Goal: Task Accomplishment & Management: Manage account settings

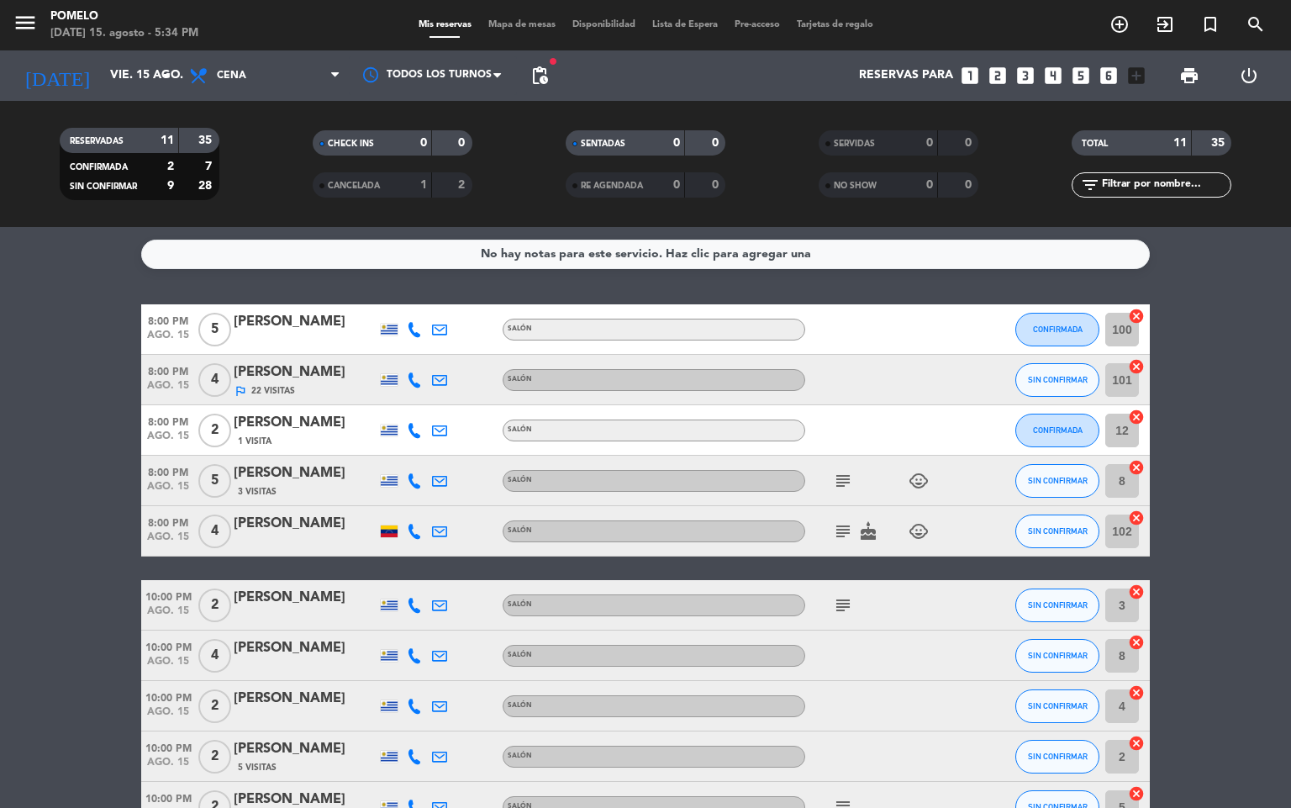
scroll to position [33, 0]
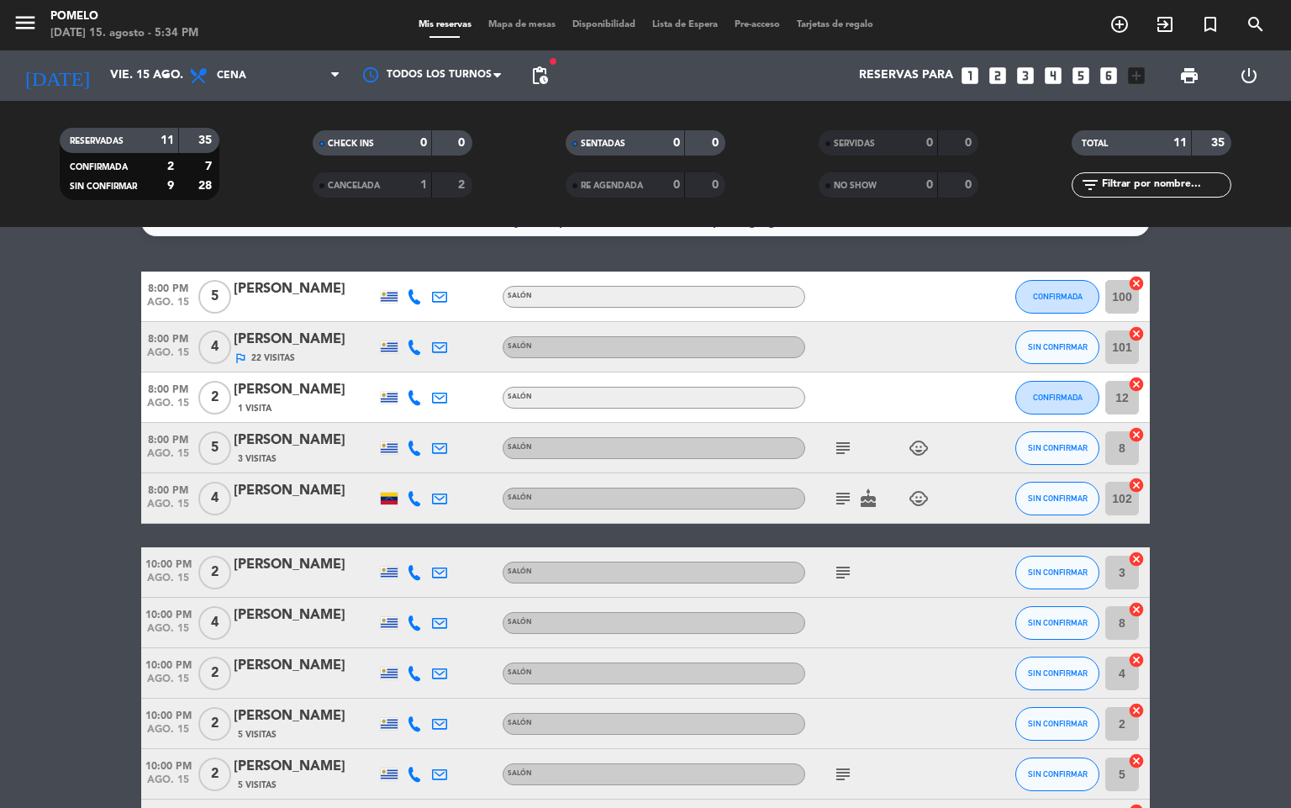
click at [535, 20] on span "Mapa de mesas" at bounding box center [522, 24] width 84 height 9
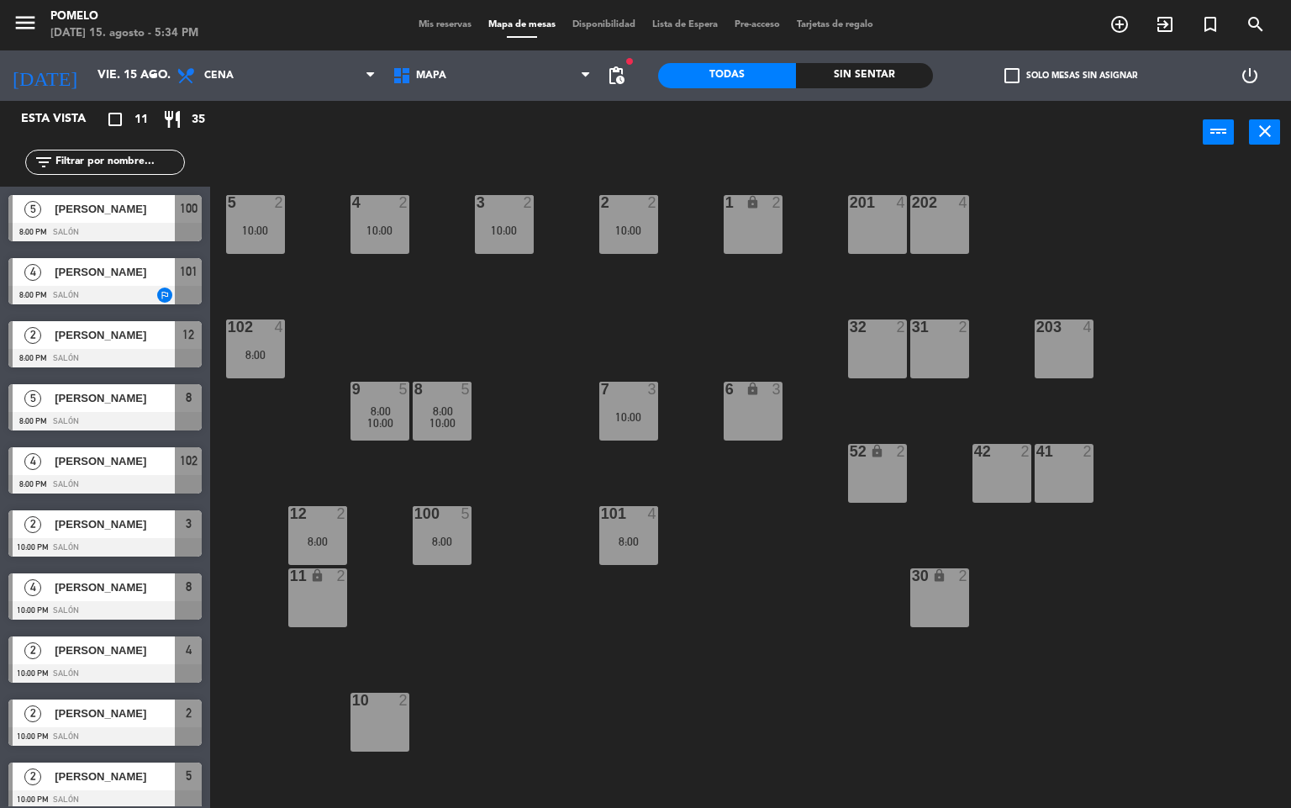
click at [434, 23] on span "Mis reservas" at bounding box center [445, 24] width 70 height 9
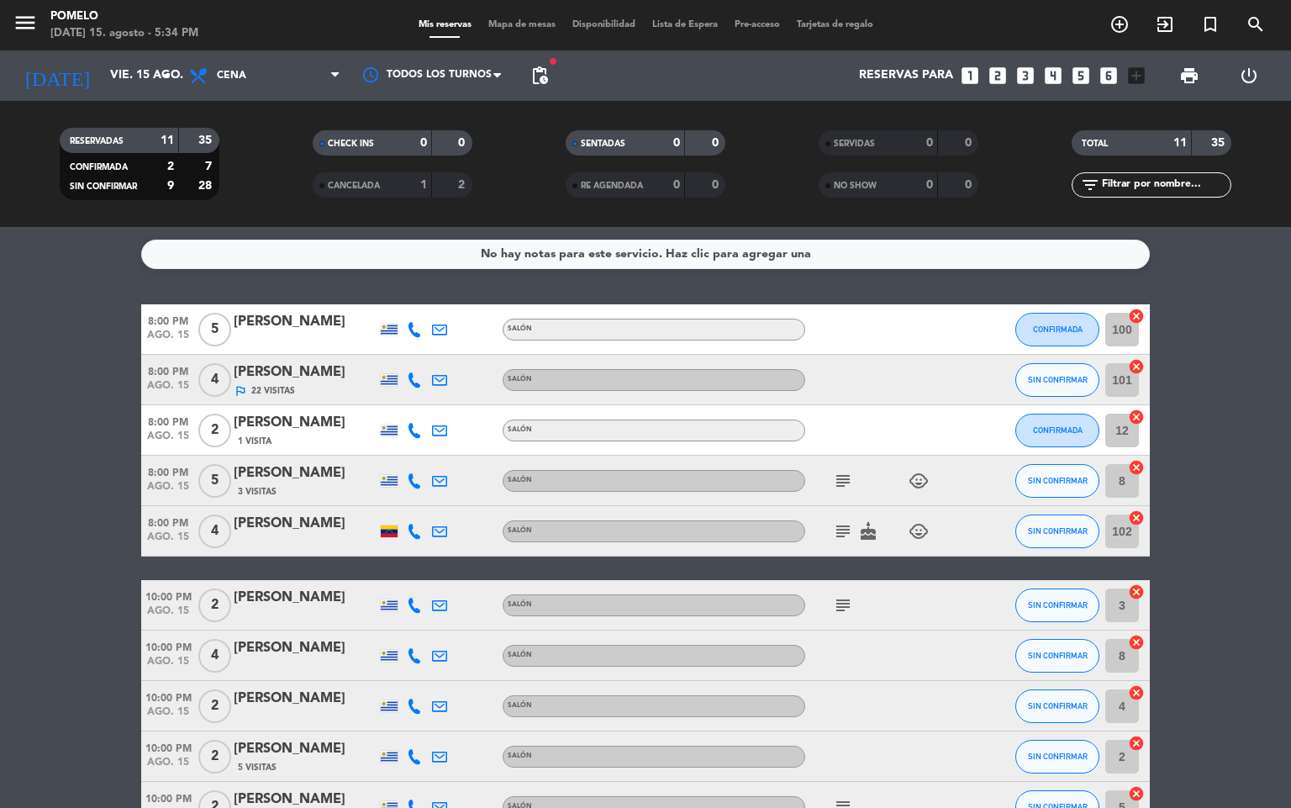
click at [522, 38] on div "menu Pomelo [DATE] 15. agosto - 5:34 PM Mis reservas Mapa de mesas Disponibilid…" at bounding box center [645, 25] width 1291 height 50
click at [519, 26] on span "Mapa de mesas" at bounding box center [522, 24] width 84 height 9
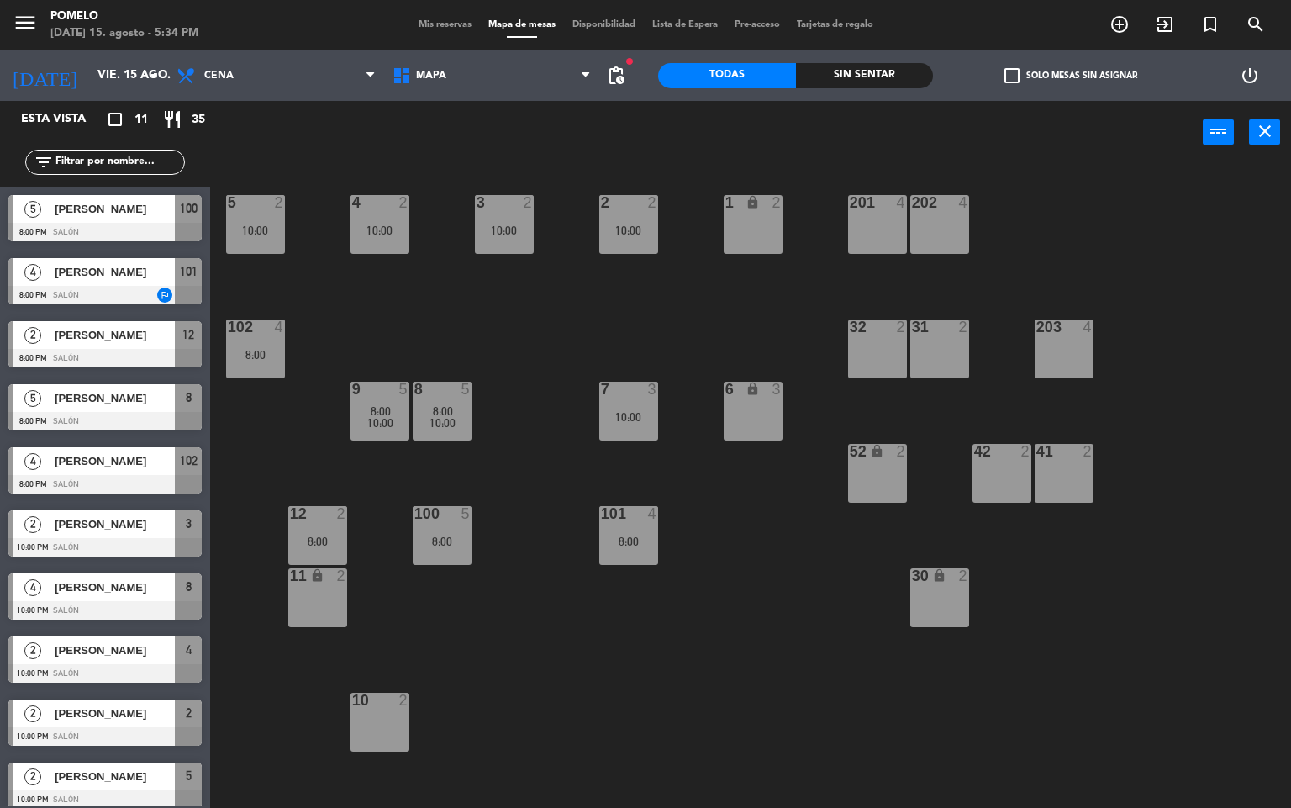
click at [490, 318] on div "4 2 10:00 3 2 10:00 2 2 10:00 1 lock 2 5 2 10:00 202 4 201 4 102 4 8:00 32 2 31…" at bounding box center [757, 487] width 1068 height 644
drag, startPoint x: 573, startPoint y: 441, endPoint x: 515, endPoint y: 431, distance: 58.9
click at [571, 441] on div "4 2 10:00 3 2 10:00 2 2 10:00 1 lock 2 5 2 10:00 202 4 201 4 102 4 8:00 32 2 31…" at bounding box center [757, 487] width 1068 height 644
click at [368, 398] on div "9 5 8:00 10:00" at bounding box center [379, 411] width 59 height 59
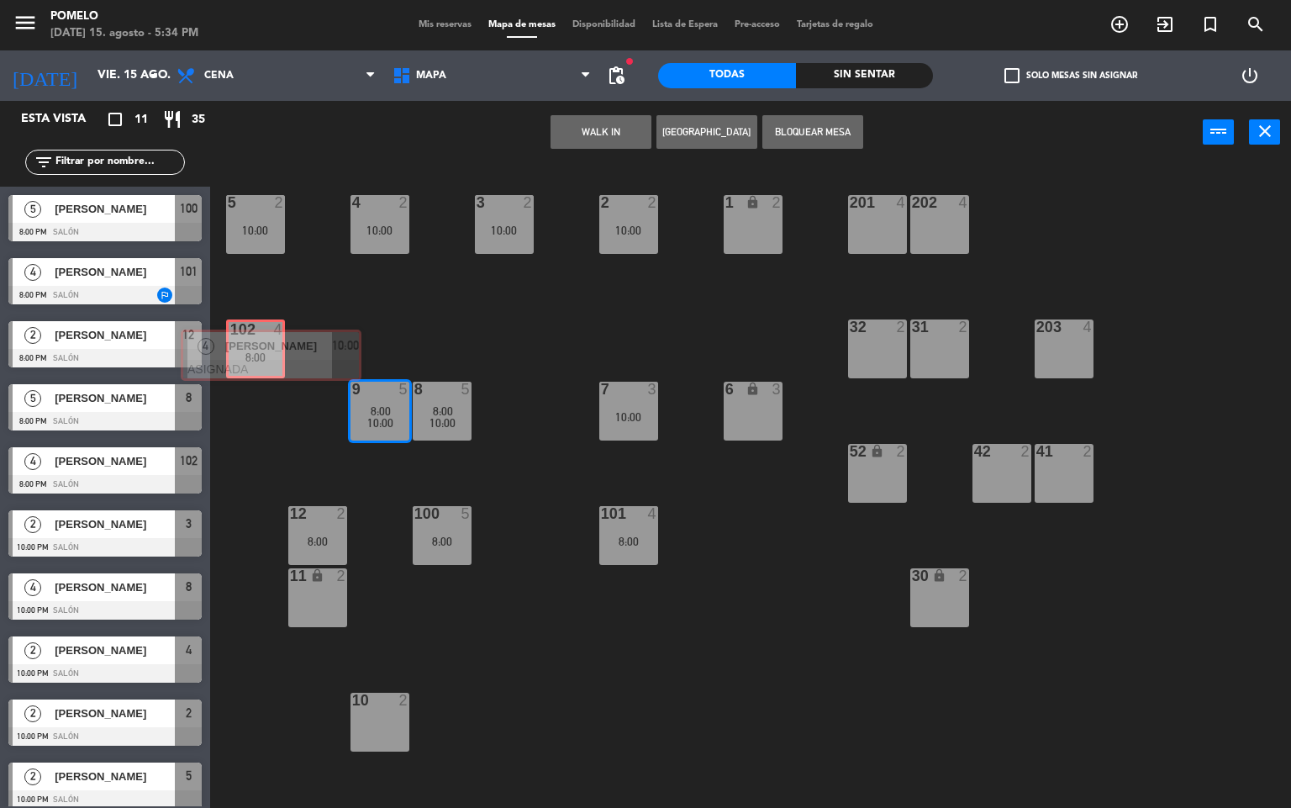
drag, startPoint x: 452, startPoint y: 520, endPoint x: 265, endPoint y: 343, distance: 258.0
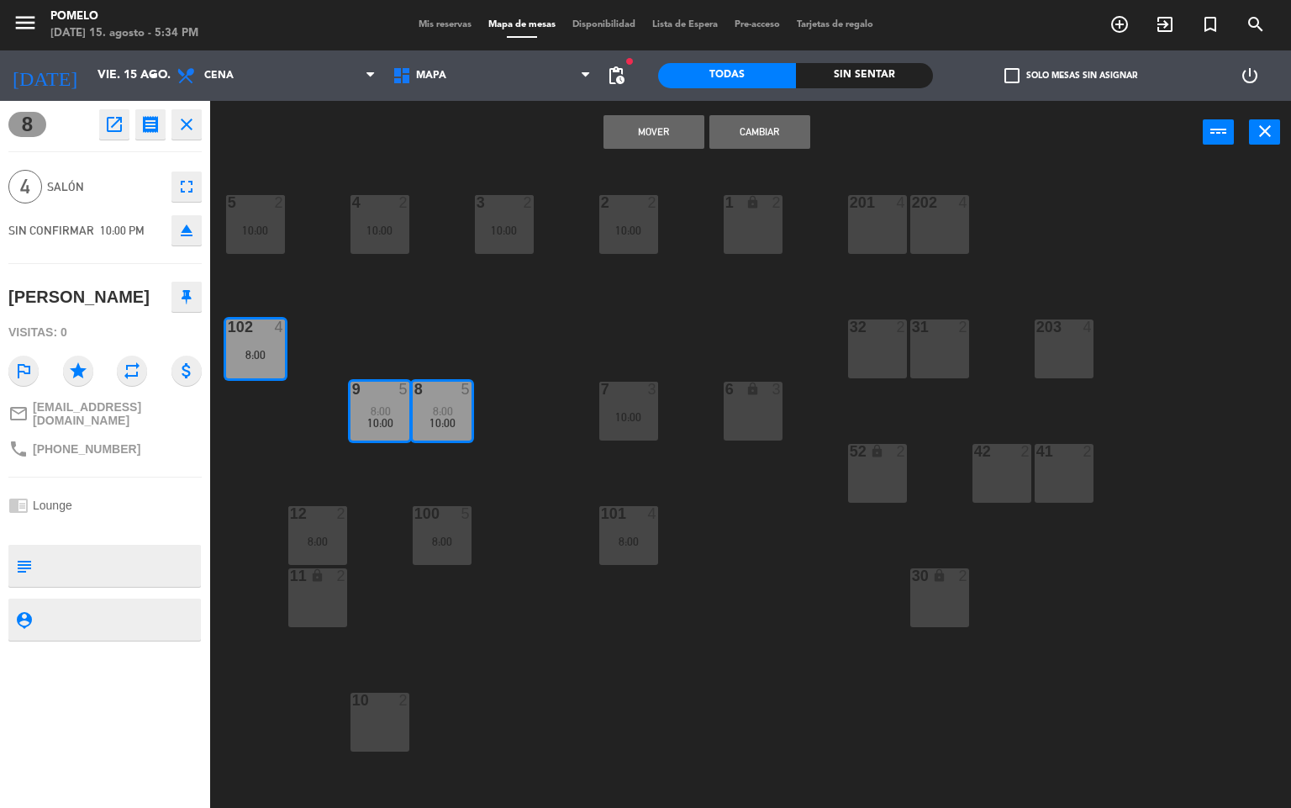
click at [661, 129] on button "Mover" at bounding box center [653, 132] width 101 height 34
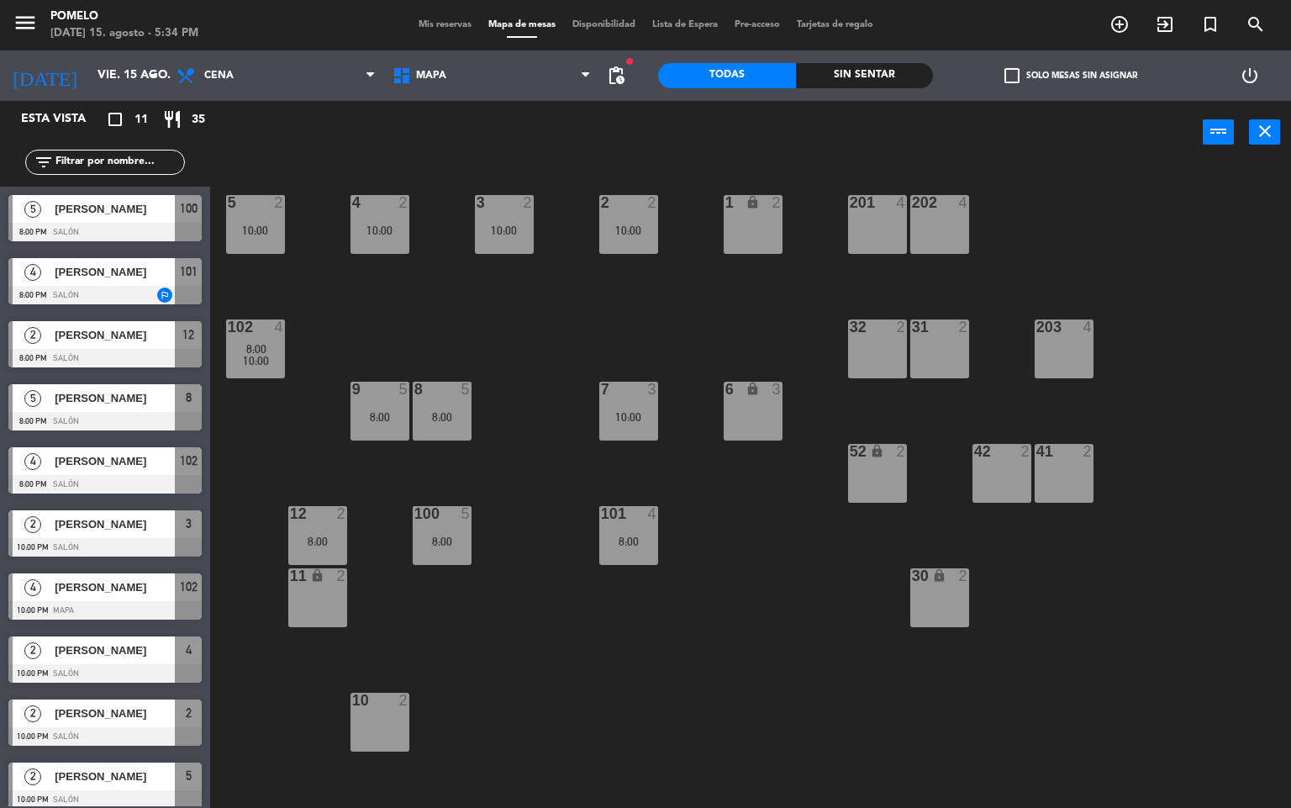
drag, startPoint x: 572, startPoint y: 668, endPoint x: 643, endPoint y: 588, distance: 107.2
click at [593, 646] on div "4 2 10:00 3 2 10:00 2 2 10:00 1 lock 2 5 2 10:00 202 4 201 4 102 4 8:00 10:00 3…" at bounding box center [757, 487] width 1068 height 644
click at [640, 535] on div "8:00" at bounding box center [628, 541] width 59 height 12
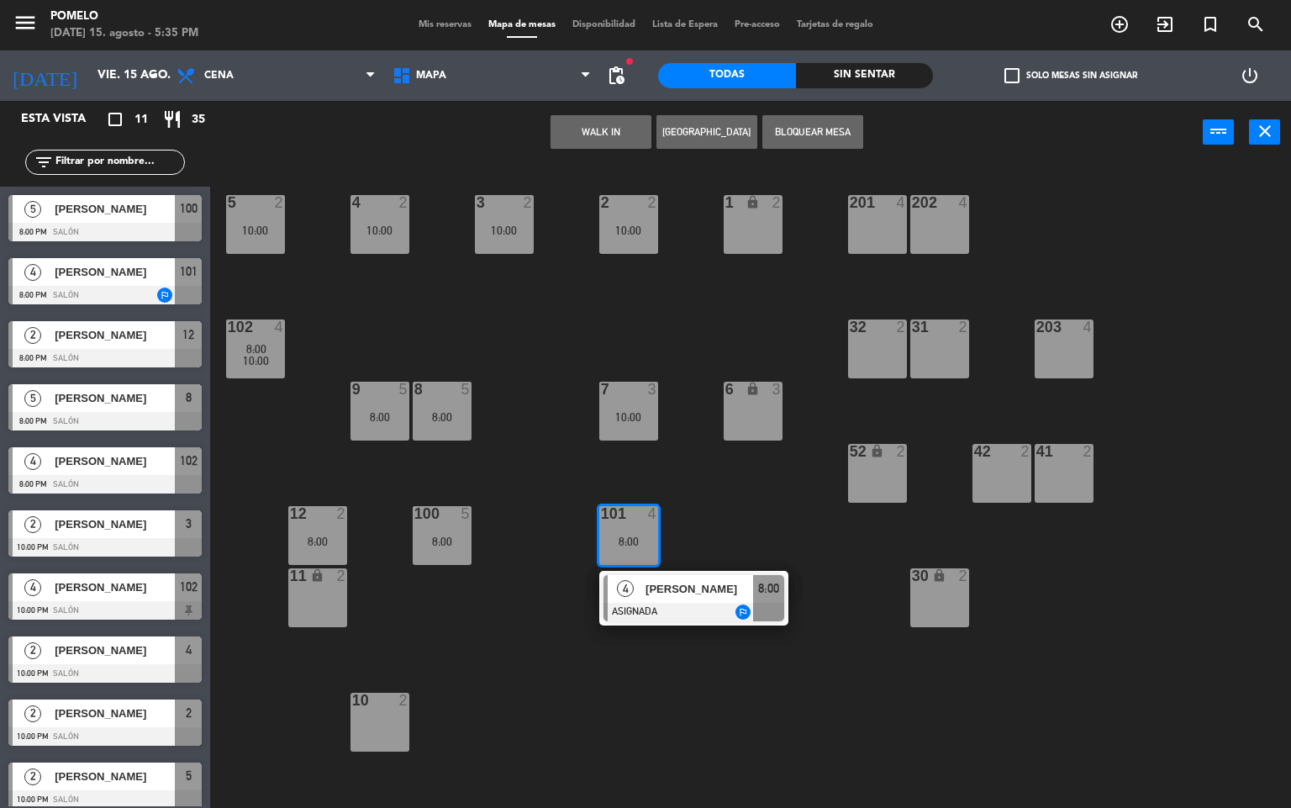
click at [751, 495] on div "4 2 10:00 3 2 10:00 2 2 10:00 1 lock 2 5 2 10:00 202 4 201 4 102 4 8:00 10:00 3…" at bounding box center [757, 487] width 1068 height 644
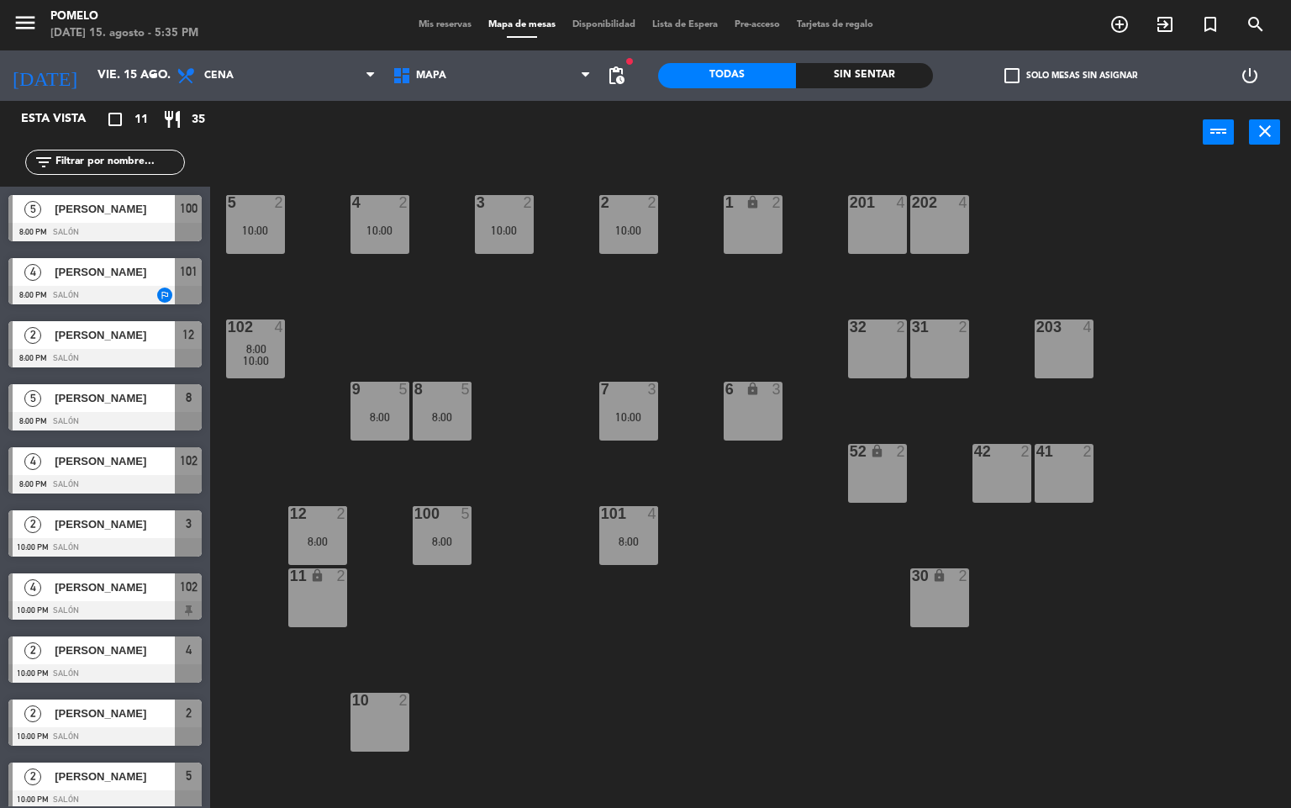
click at [436, 524] on div "100 5 8:00" at bounding box center [442, 535] width 59 height 59
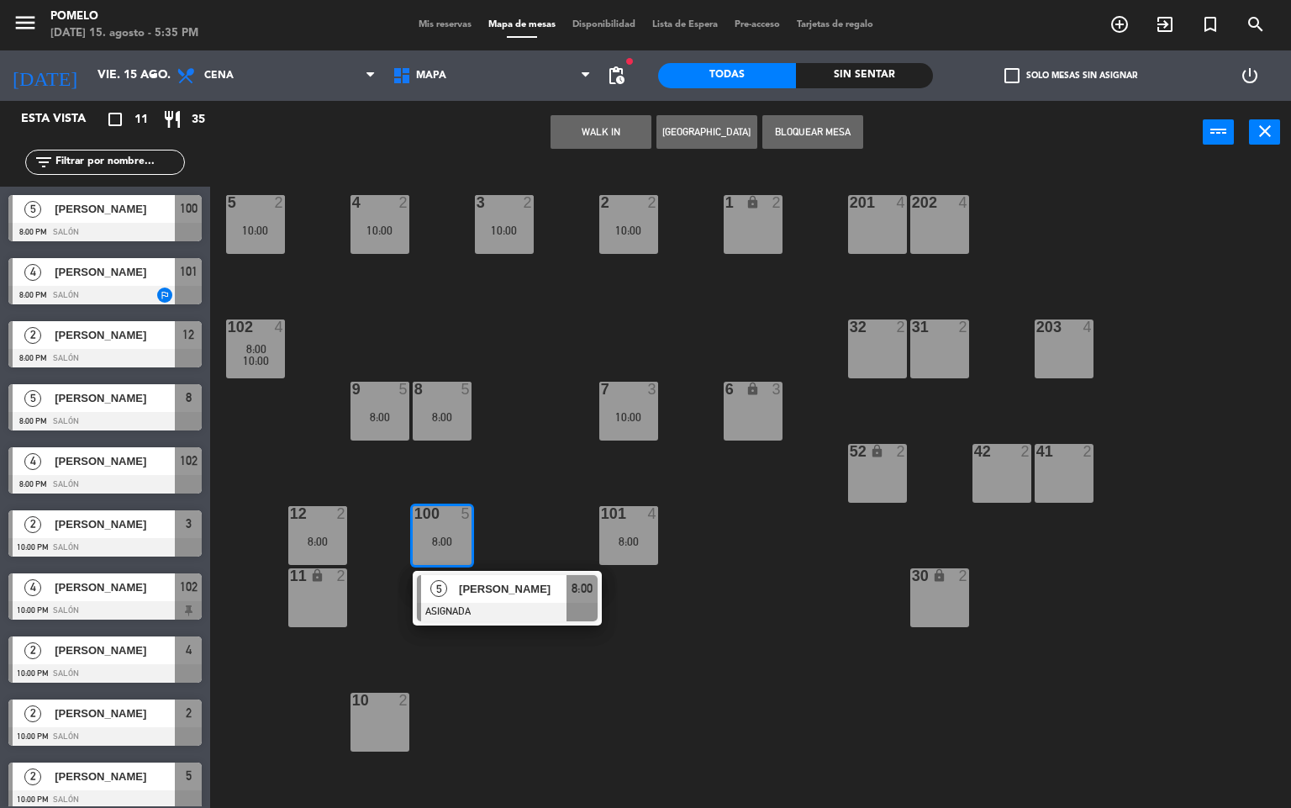
click at [535, 450] on div "4 2 10:00 3 2 10:00 2 2 10:00 1 lock 2 5 2 10:00 202 4 201 4 102 4 8:00 10:00 3…" at bounding box center [757, 487] width 1068 height 644
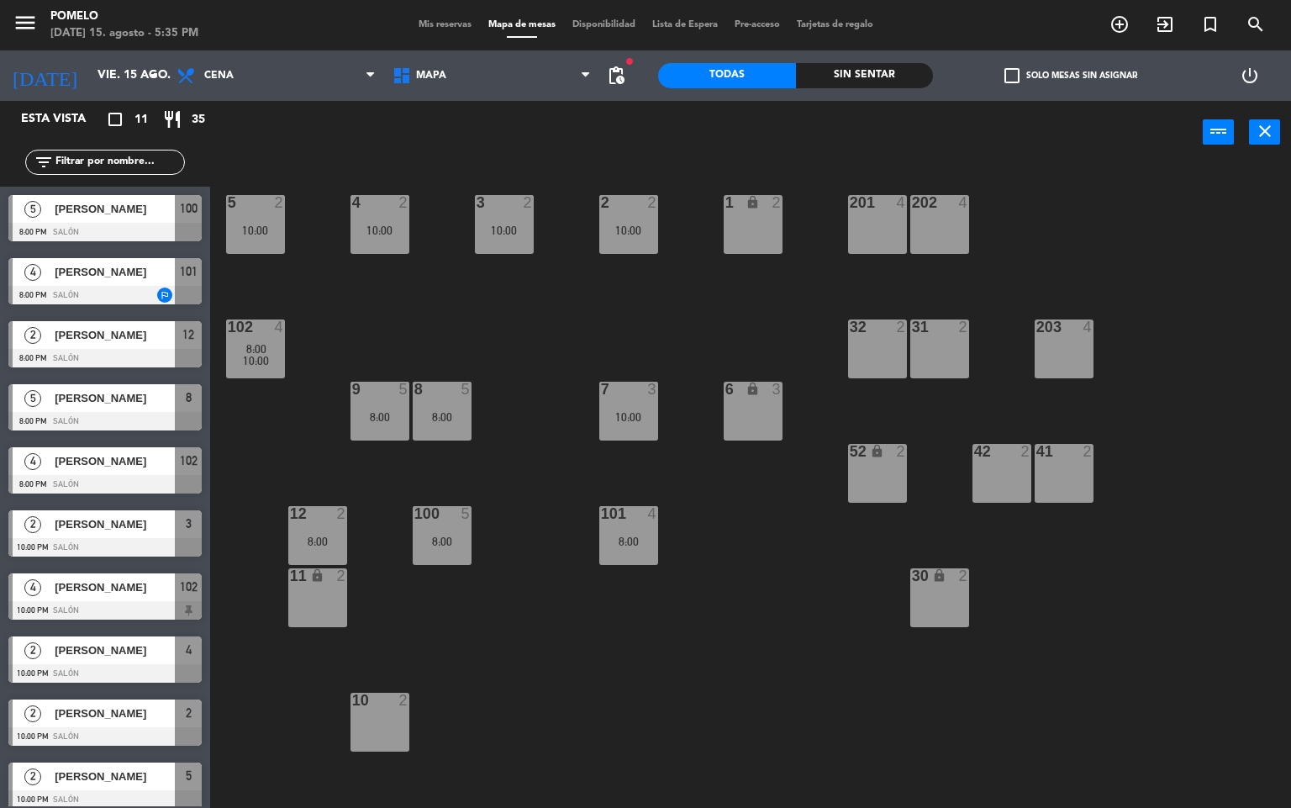
click at [315, 530] on div "12 2 8:00" at bounding box center [317, 535] width 59 height 59
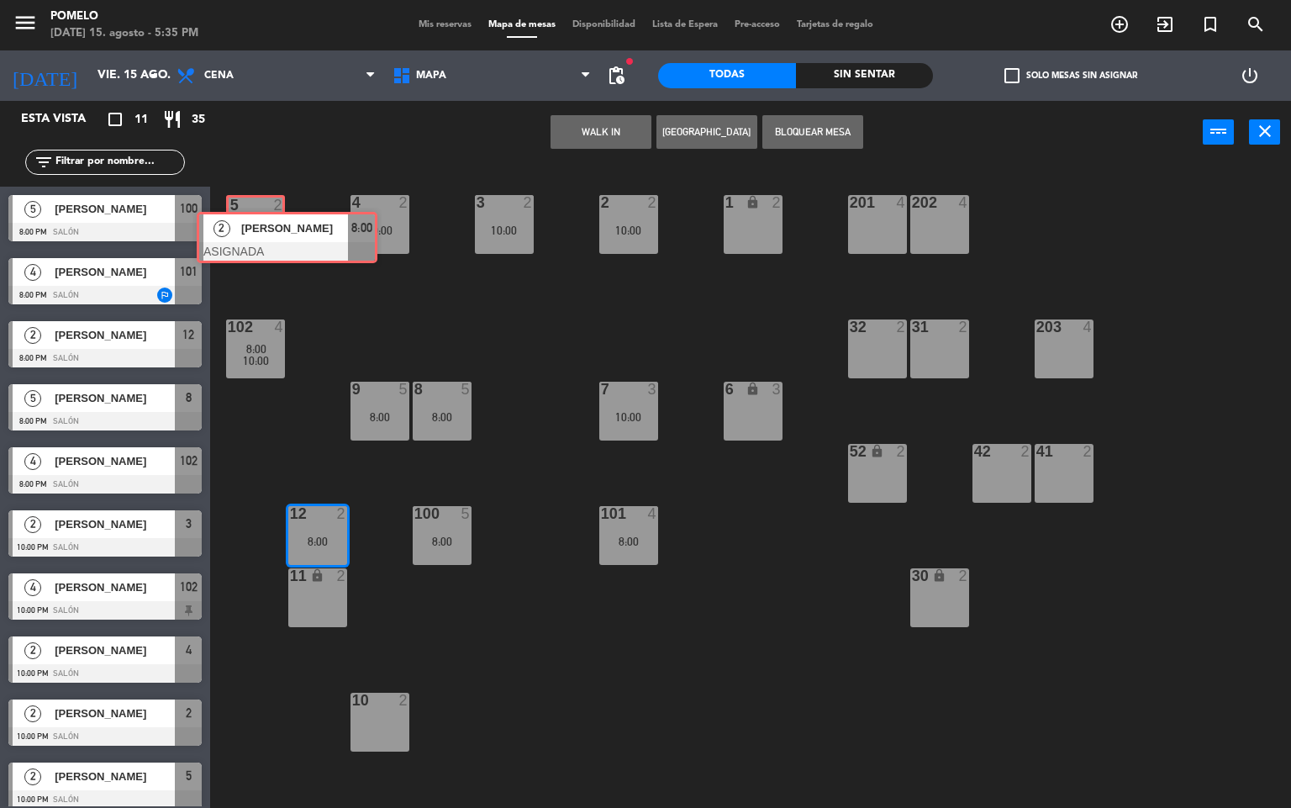
drag, startPoint x: 353, startPoint y: 598, endPoint x: 638, endPoint y: 167, distance: 516.1
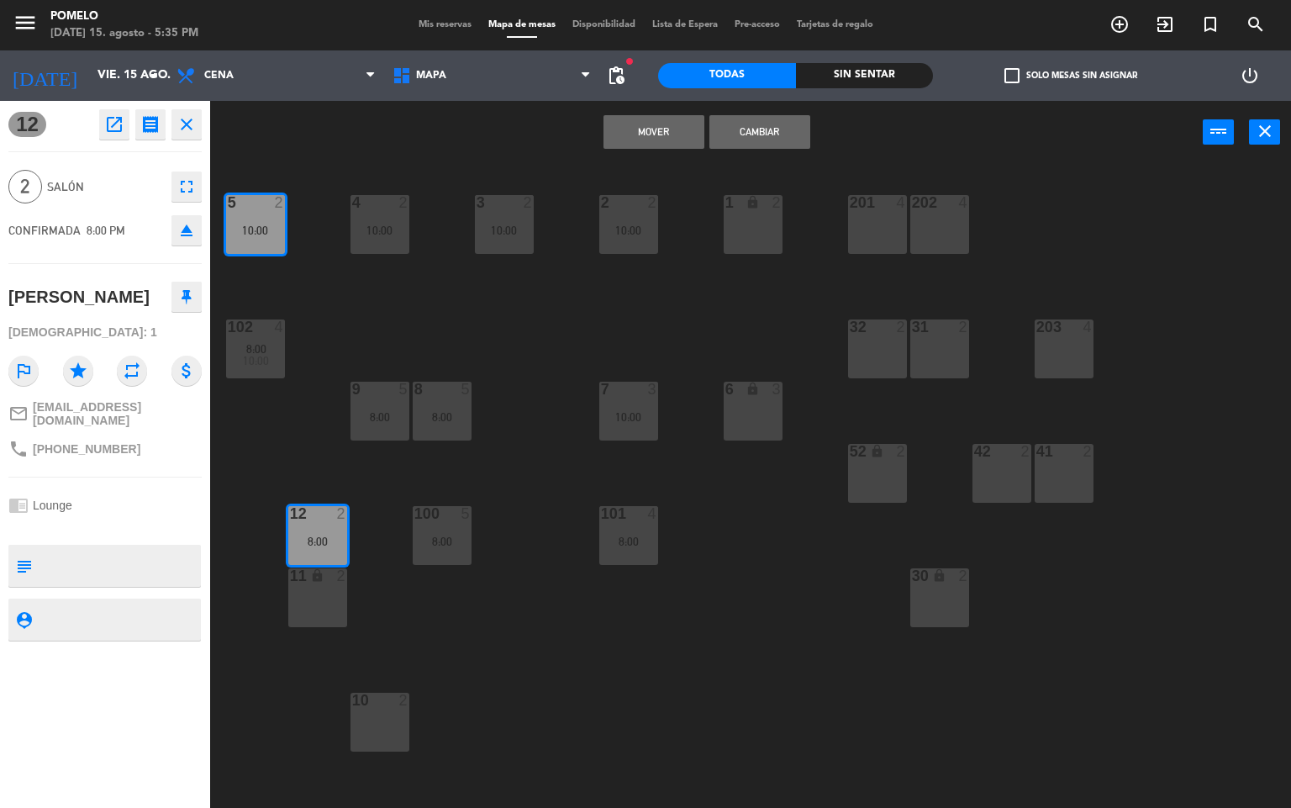
click at [671, 131] on button "Mover" at bounding box center [653, 132] width 101 height 34
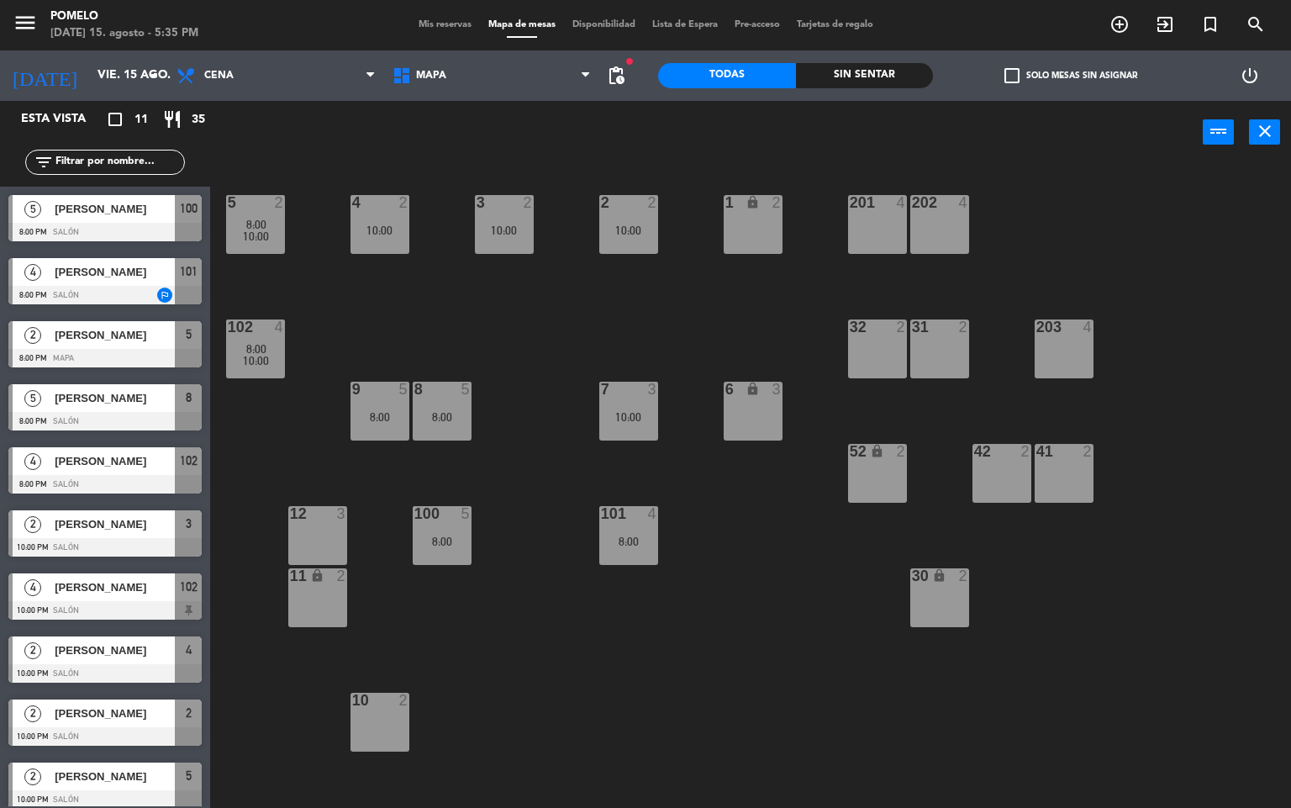
click at [555, 626] on div "4 2 10:00 3 2 10:00 2 2 10:00 1 lock 2 5 2 8:00 10:00 202 4 201 4 102 4 8:00 10…" at bounding box center [757, 487] width 1068 height 644
click at [629, 411] on div "10:00" at bounding box center [628, 417] width 59 height 12
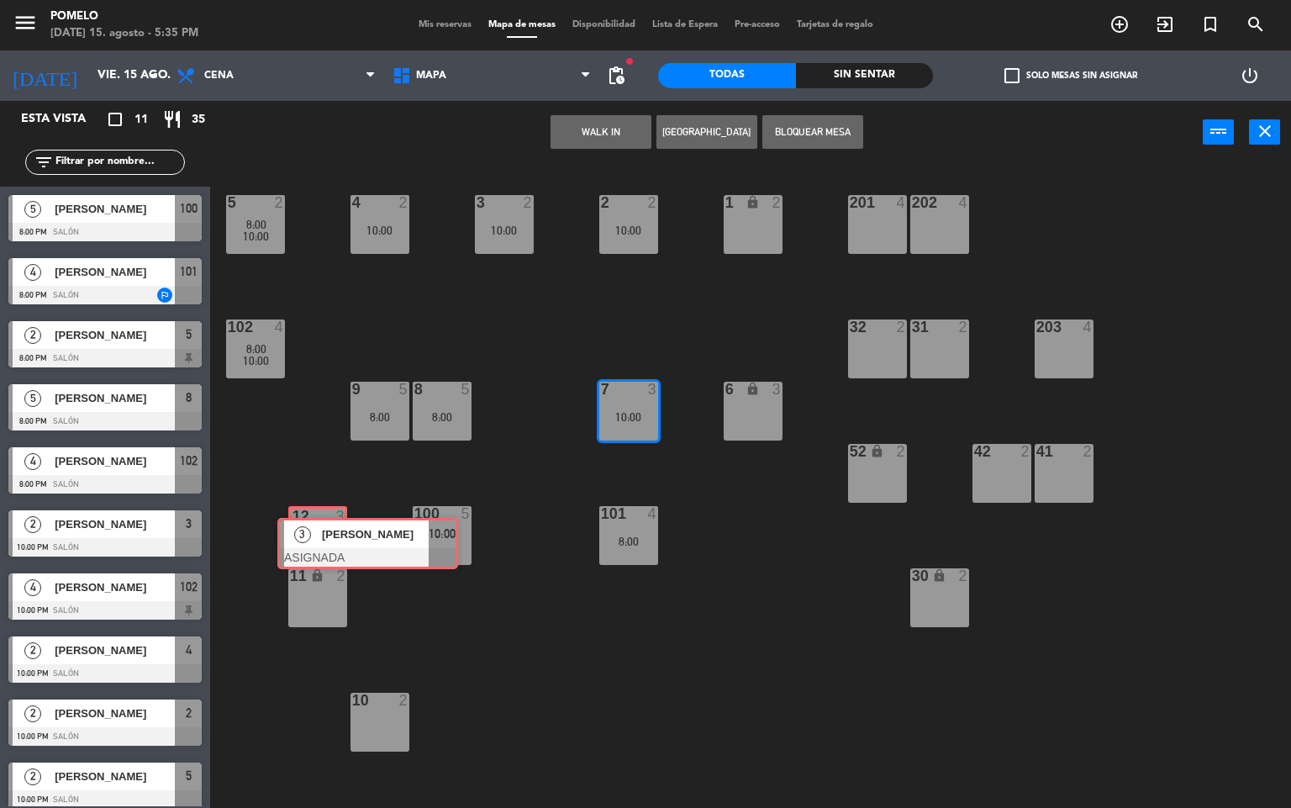
drag, startPoint x: 644, startPoint y: 462, endPoint x: 318, endPoint y: 530, distance: 333.0
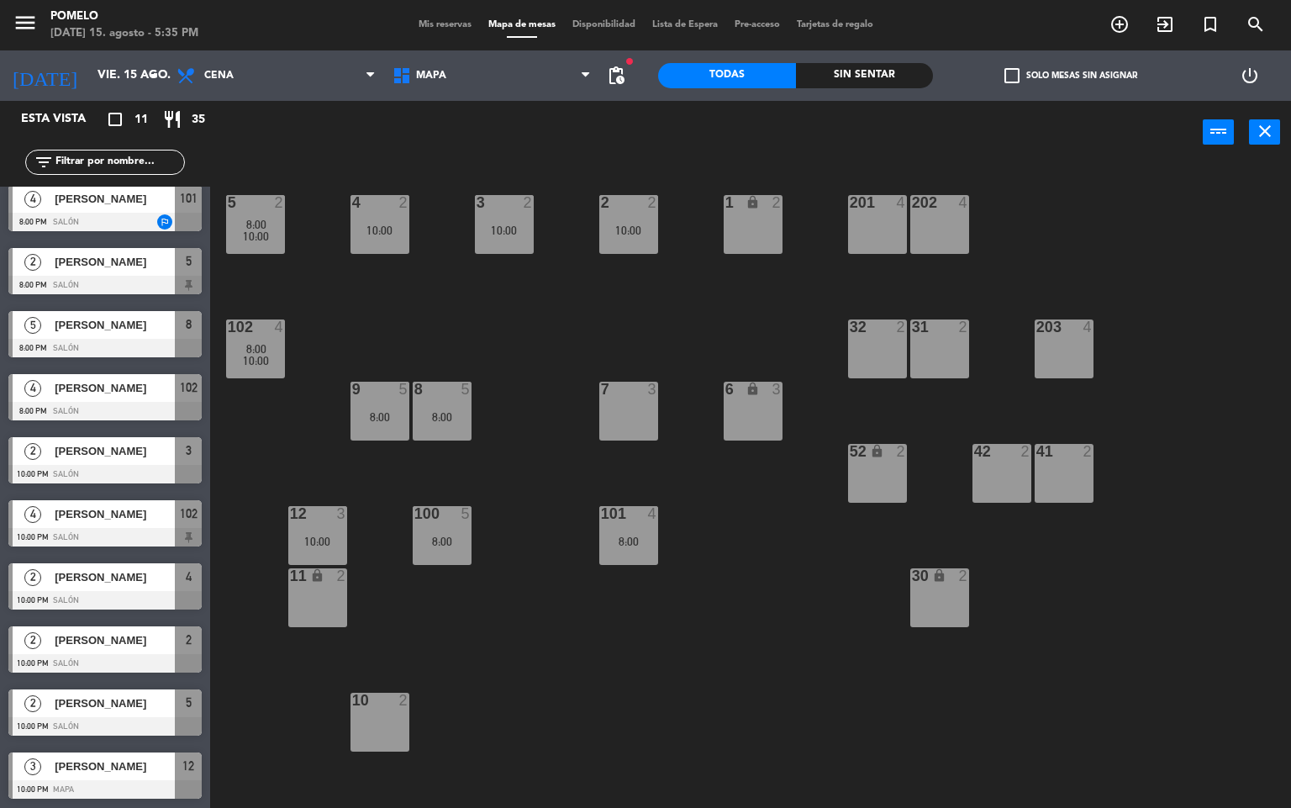
click at [441, 403] on div "8 5 8:00" at bounding box center [442, 411] width 59 height 59
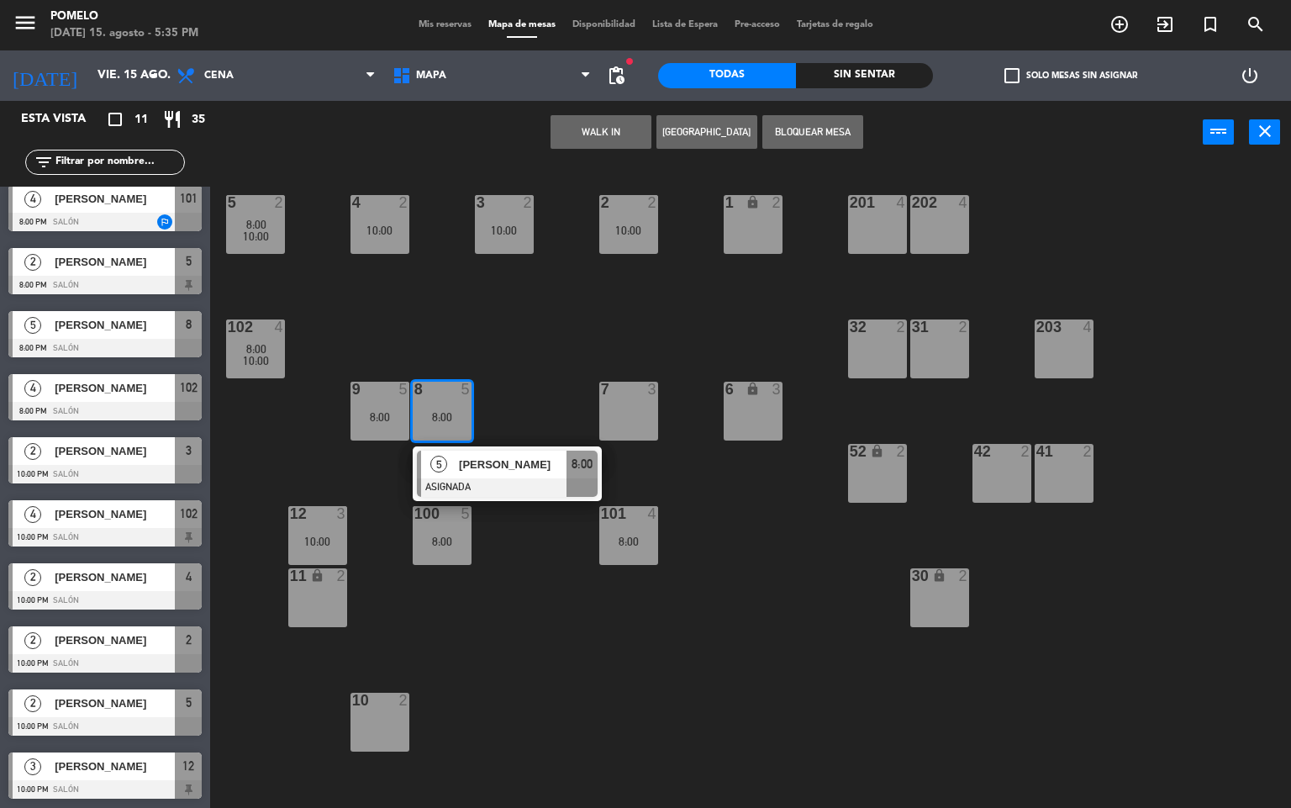
click at [520, 326] on div "4 2 10:00 3 2 10:00 2 2 10:00 1 lock 2 5 2 8:00 10:00 202 4 201 4 102 4 8:00 10…" at bounding box center [757, 487] width 1068 height 644
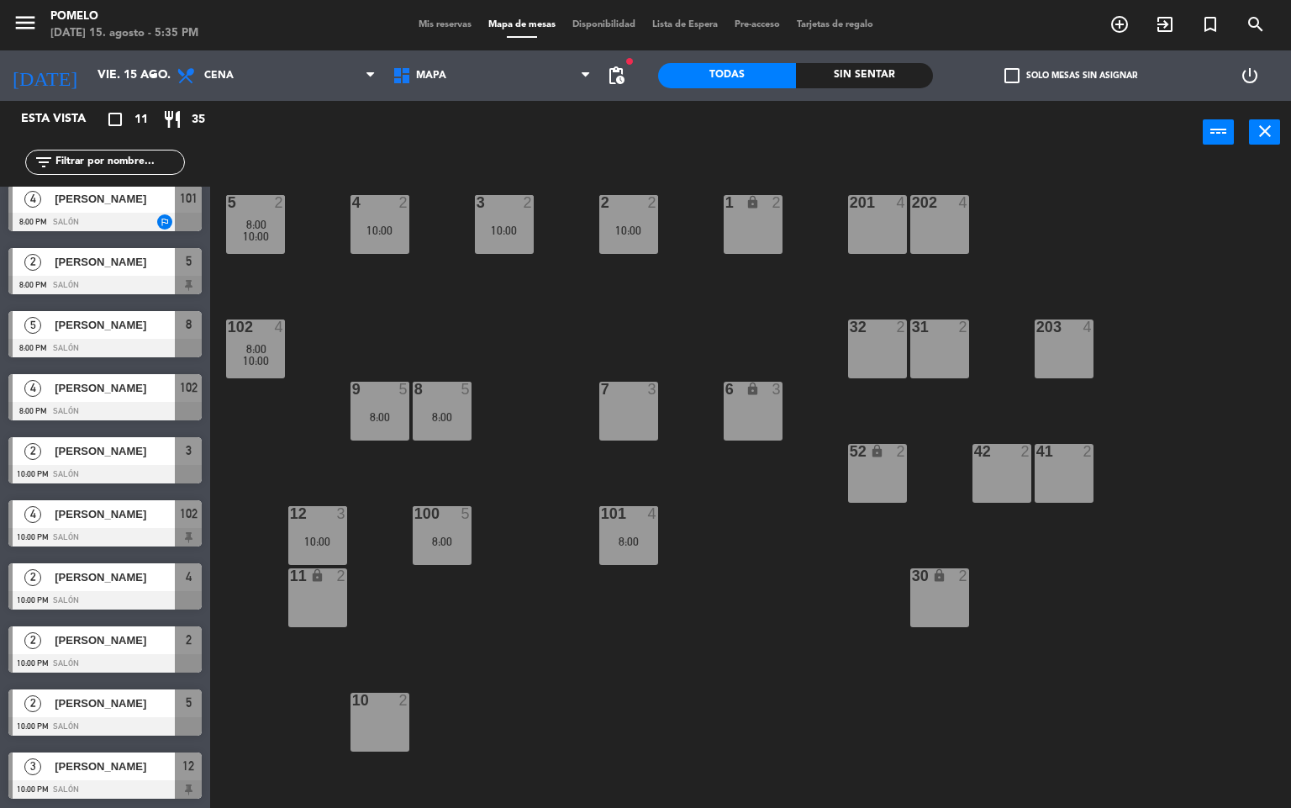
click at [520, 326] on div "4 2 10:00 3 2 10:00 2 2 10:00 1 lock 2 5 2 8:00 10:00 202 4 201 4 102 4 8:00 10…" at bounding box center [757, 487] width 1068 height 644
click at [436, 16] on div "menu Pomelo [DATE] 15. agosto - 5:35 PM Mis reservas Mapa de mesas Disponibilid…" at bounding box center [645, 25] width 1291 height 50
drag, startPoint x: 436, startPoint y: 24, endPoint x: 447, endPoint y: 5, distance: 21.5
click at [442, 15] on div "menu Pomelo [DATE] 15. agosto - 5:35 PM Mis reservas Mapa de mesas Disponibilid…" at bounding box center [645, 25] width 1291 height 50
click at [444, 18] on div "Mis reservas Mapa de mesas Disponibilidad Lista de Espera Pre-acceso Tarjetas d…" at bounding box center [646, 25] width 472 height 15
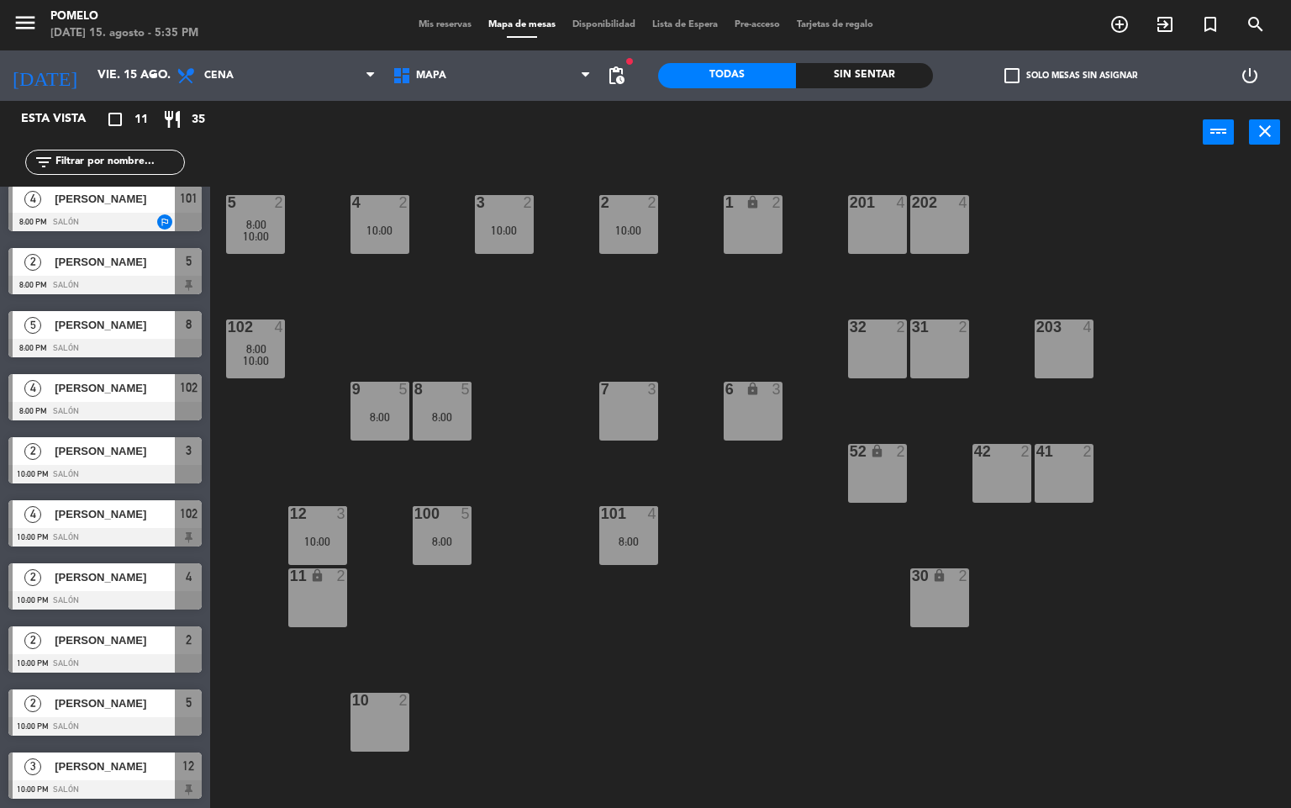
click at [442, 21] on span "Mis reservas" at bounding box center [445, 24] width 70 height 9
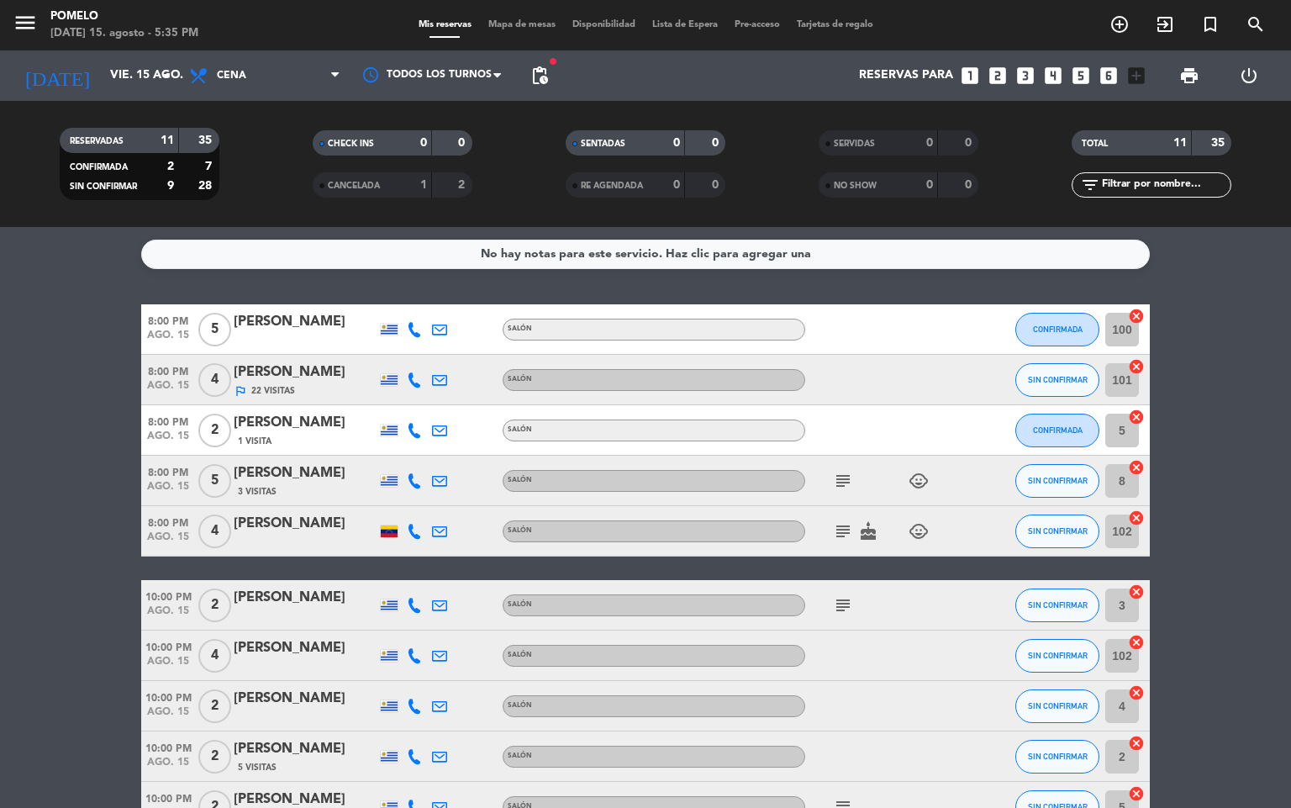
click at [414, 330] on icon at bounding box center [414, 329] width 15 height 15
click at [397, 298] on span "Copiar" at bounding box center [404, 301] width 35 height 18
click at [419, 372] on icon at bounding box center [414, 379] width 15 height 15
click at [403, 346] on span "Copiar" at bounding box center [404, 351] width 35 height 18
click at [414, 424] on icon at bounding box center [414, 430] width 15 height 15
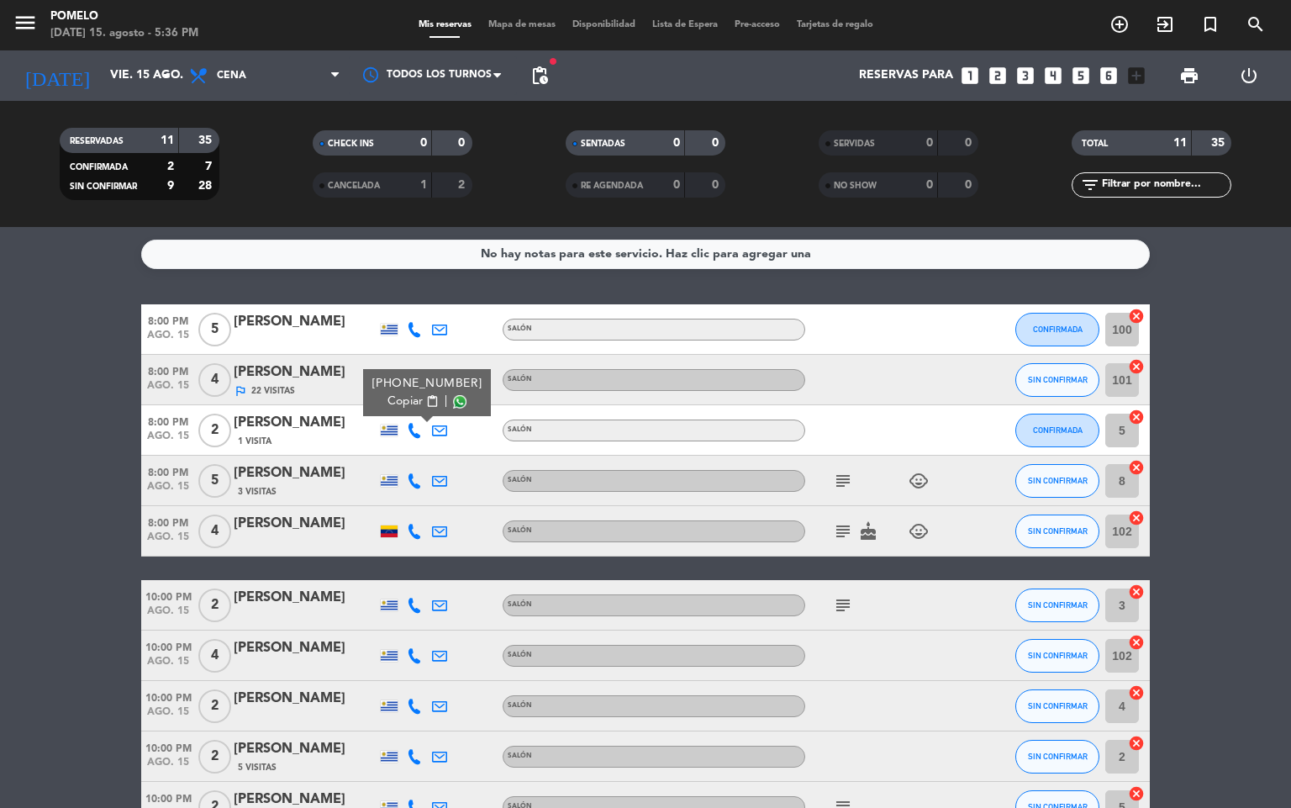
click at [399, 403] on span "Copiar" at bounding box center [404, 402] width 35 height 18
click at [414, 479] on icon at bounding box center [414, 480] width 15 height 15
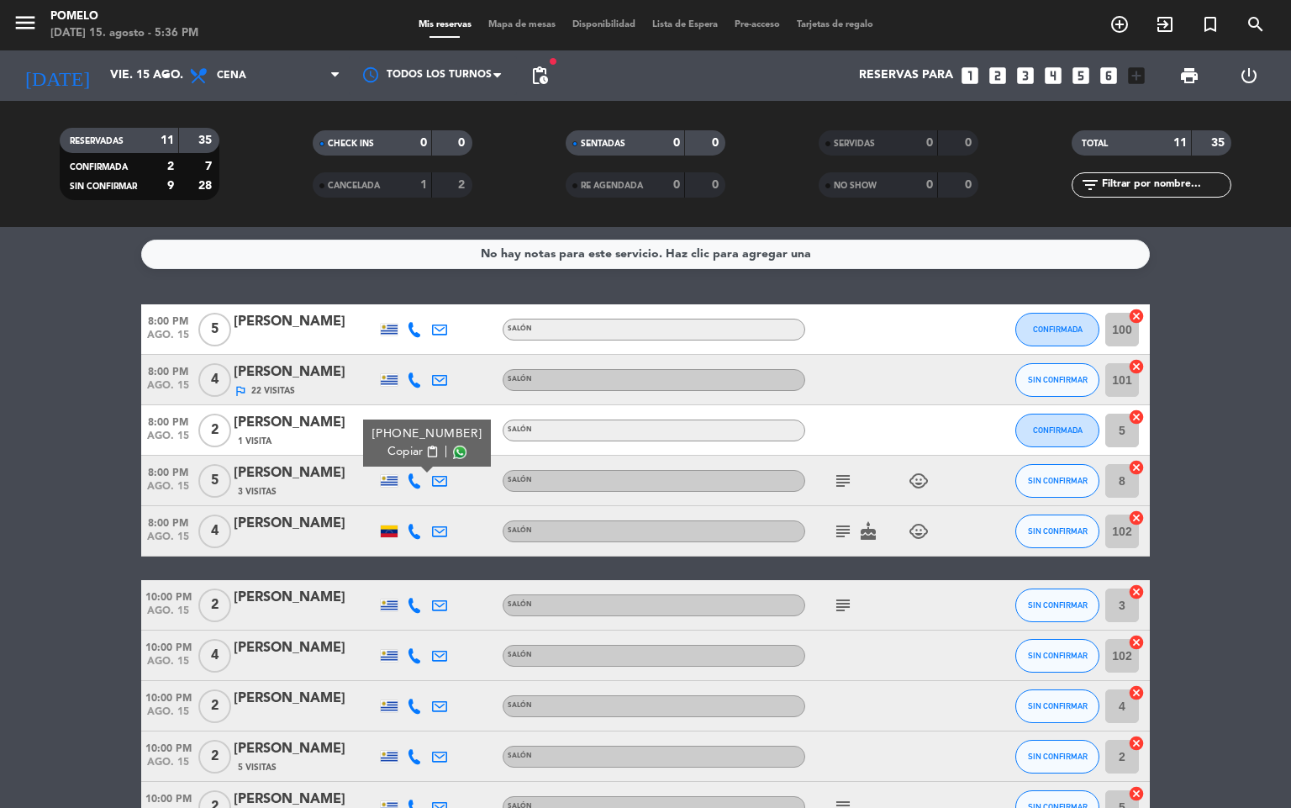
click at [406, 459] on span "Copiar" at bounding box center [404, 452] width 35 height 18
click at [421, 524] on icon at bounding box center [414, 531] width 15 height 15
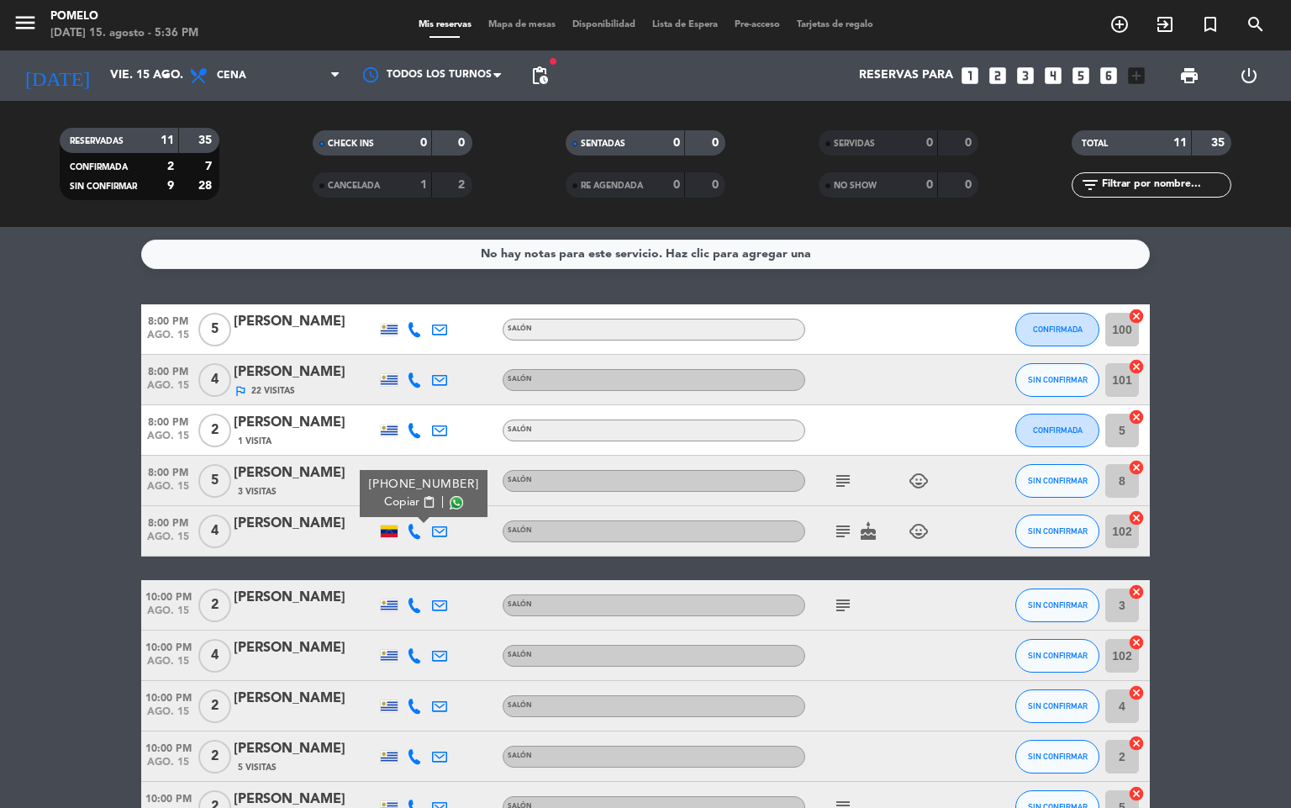
click at [411, 497] on button "Copiar content_paste" at bounding box center [409, 502] width 51 height 18
click at [845, 530] on icon "subject" at bounding box center [843, 531] width 20 height 20
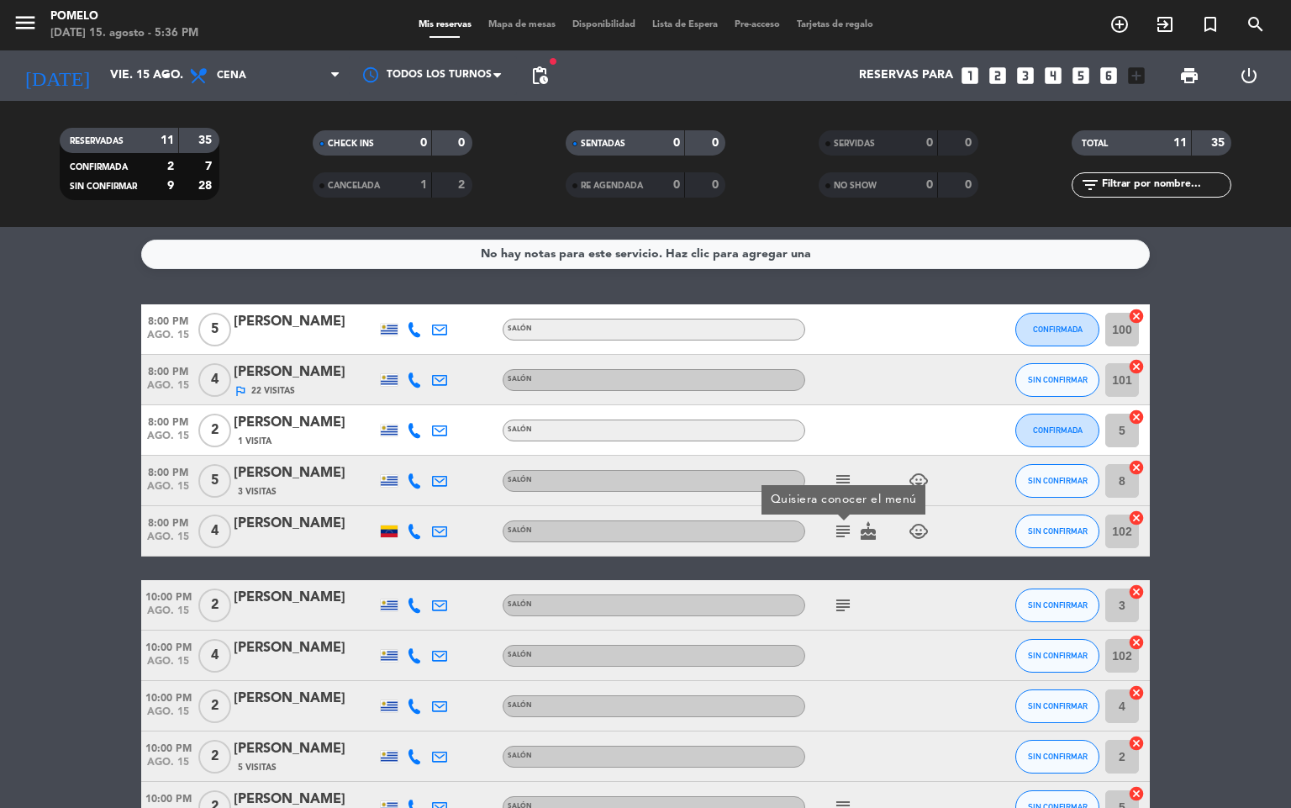
click at [842, 472] on icon "subject" at bounding box center [843, 481] width 20 height 20
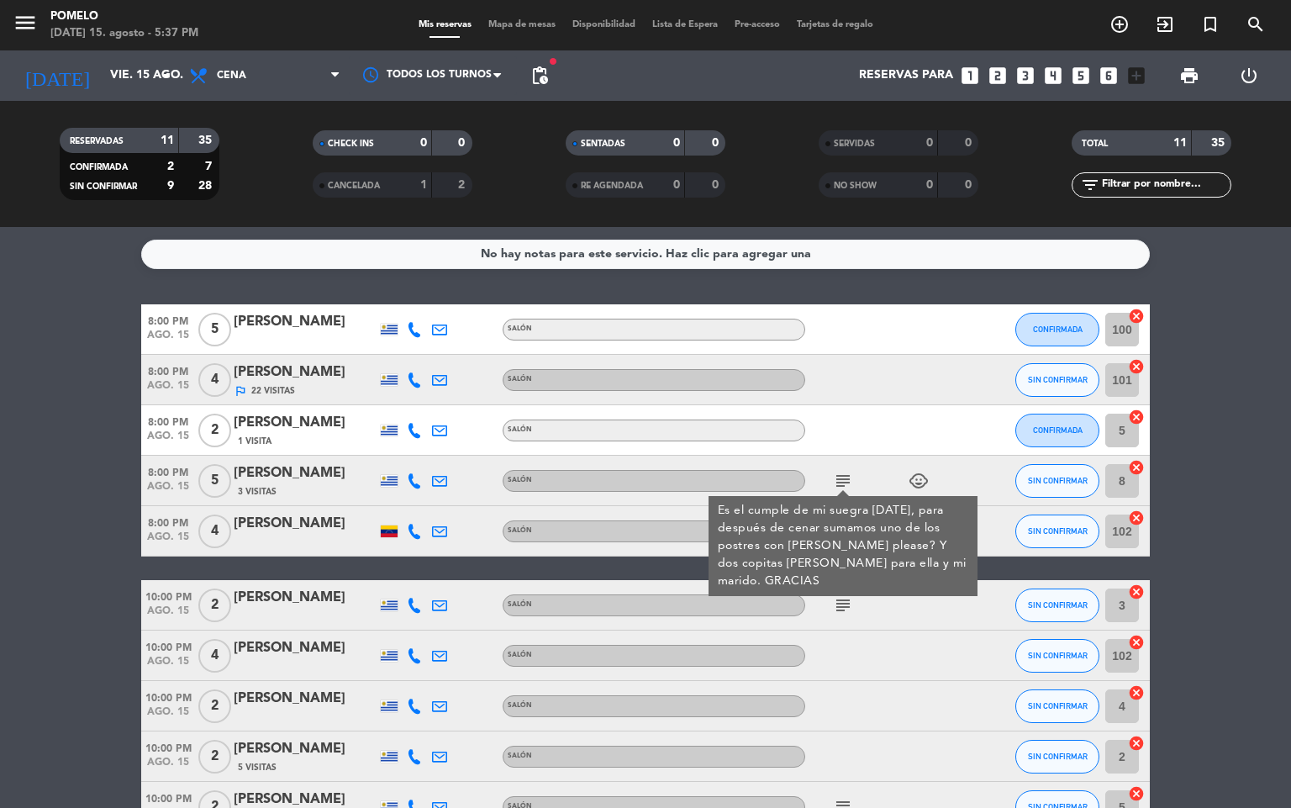
click at [417, 608] on icon at bounding box center [414, 605] width 15 height 15
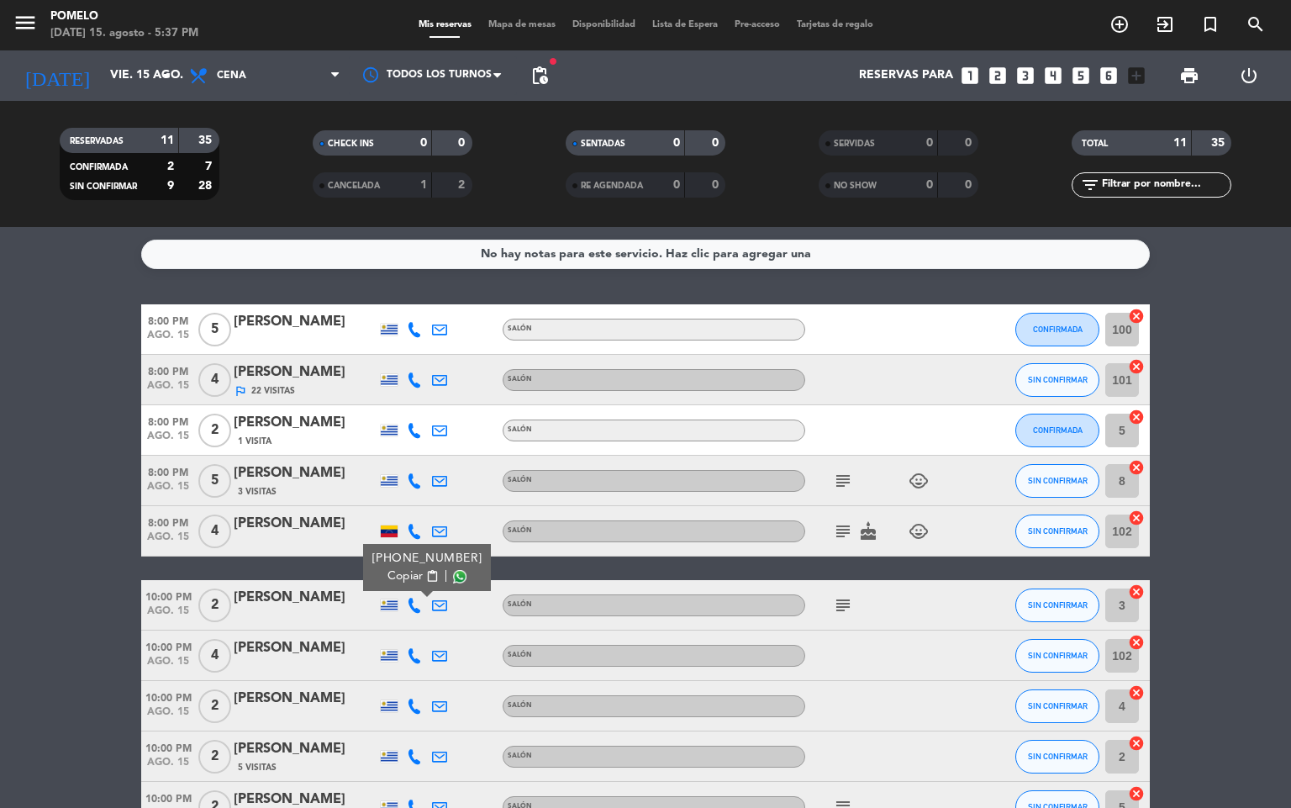
click at [397, 578] on span "Copiar" at bounding box center [404, 576] width 35 height 18
drag, startPoint x: 407, startPoint y: 583, endPoint x: 356, endPoint y: 51, distance: 534.4
click at [407, 582] on span "Copiar" at bounding box center [404, 576] width 35 height 18
click at [0, 639] on bookings-row "8:00 PM [DATE] 5 [PERSON_NAME] Salón CONFIRMADA 100 cancel 8:00 PM [DATE] 4 [PE…" at bounding box center [645, 593] width 1291 height 578
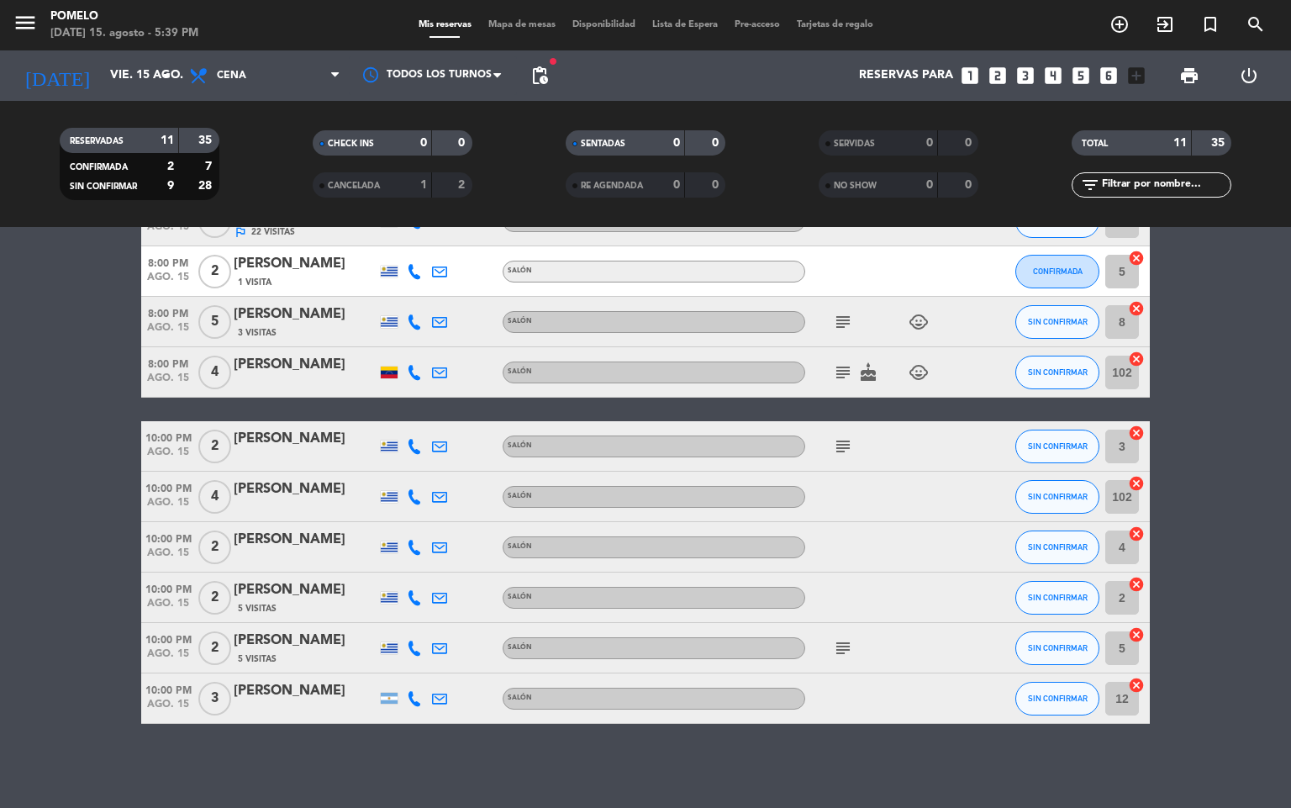
click at [417, 492] on icon at bounding box center [414, 496] width 15 height 15
click at [394, 460] on span "Copiar" at bounding box center [404, 468] width 35 height 18
click at [414, 545] on icon at bounding box center [414, 547] width 15 height 15
click at [401, 520] on span "Copiar" at bounding box center [404, 518] width 35 height 18
click at [407, 593] on icon at bounding box center [414, 597] width 15 height 15
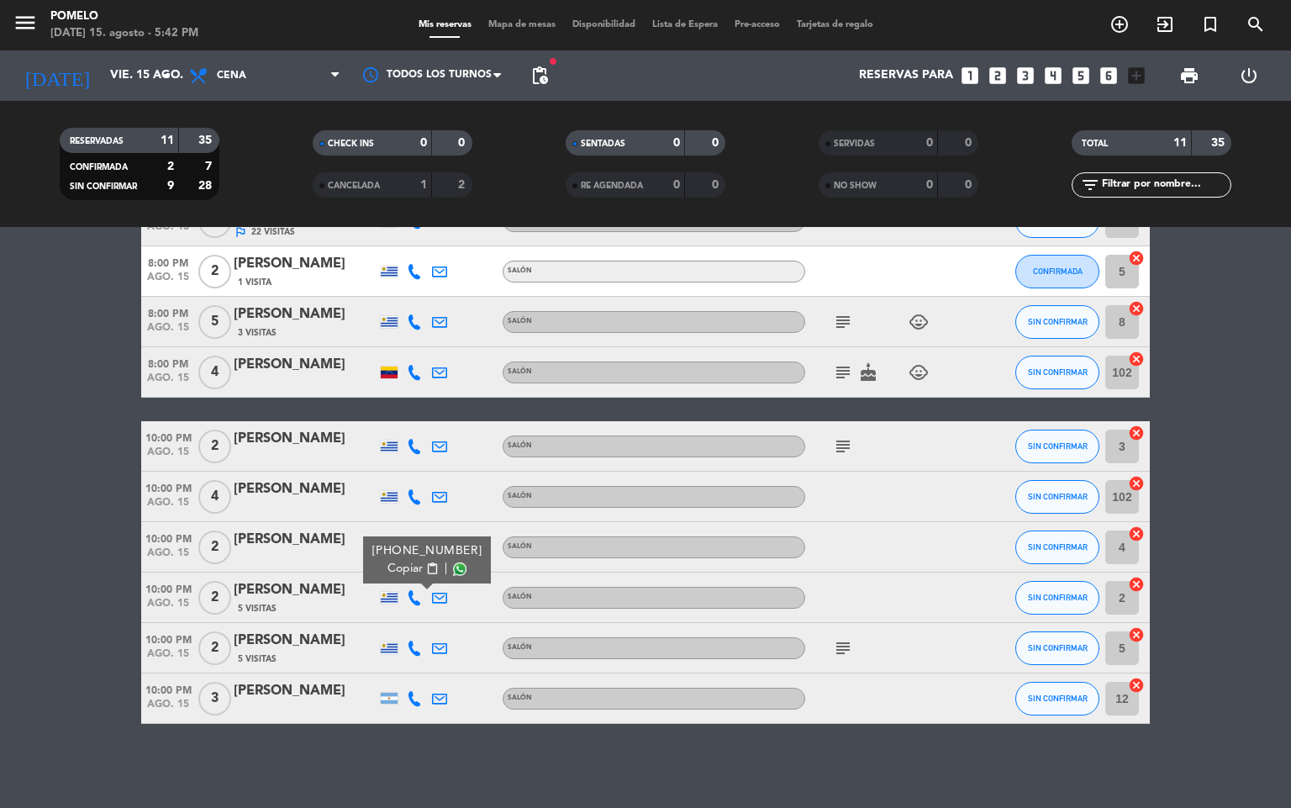
click at [401, 561] on span "Copiar" at bounding box center [404, 569] width 35 height 18
click at [416, 643] on icon at bounding box center [414, 647] width 15 height 15
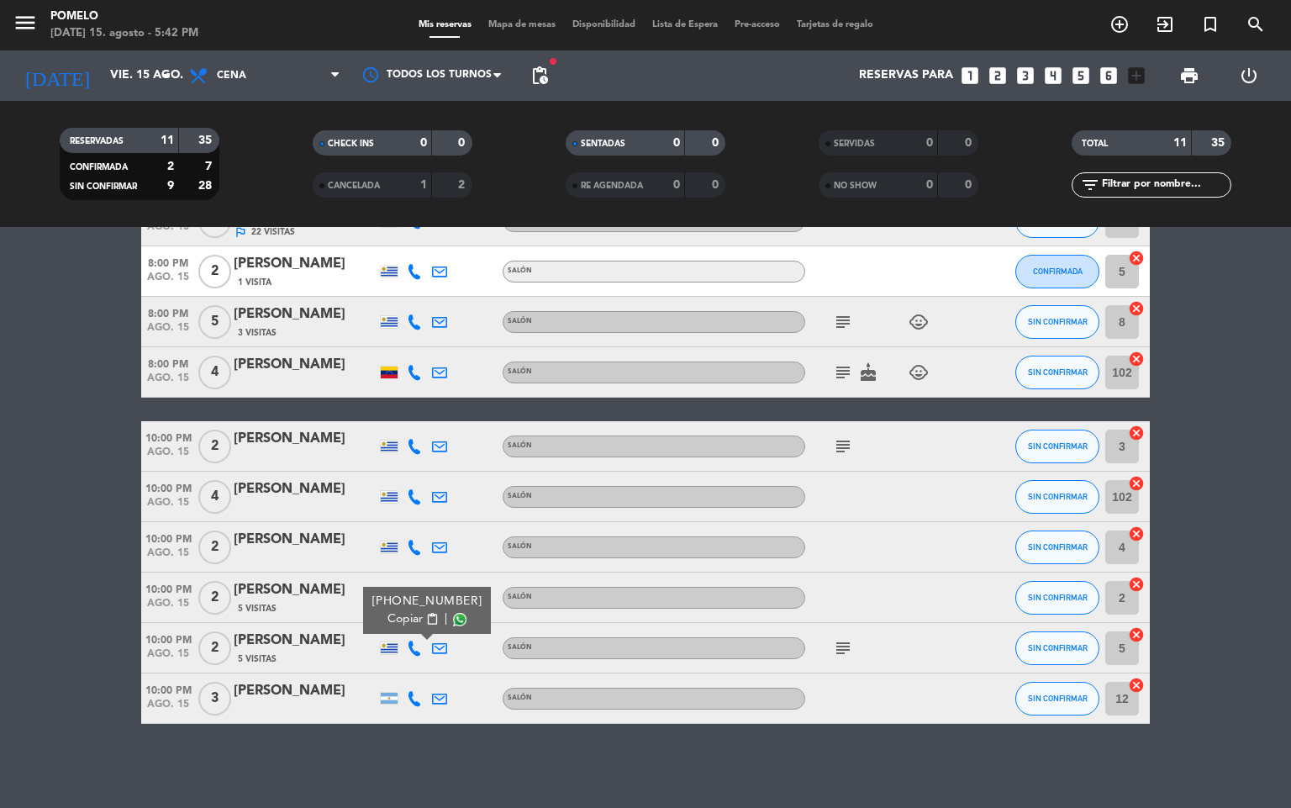
drag, startPoint x: 396, startPoint y: 620, endPoint x: 431, endPoint y: 636, distance: 38.7
click at [431, 636] on div "10:00 PM [DATE] 2 [PERSON_NAME] 5 Visitas [PHONE_NUMBER] Copiar content_paste |…" at bounding box center [645, 648] width 1009 height 50
click at [398, 620] on span "Copiar" at bounding box center [404, 619] width 35 height 18
click at [414, 684] on div at bounding box center [414, 698] width 25 height 50
click at [414, 691] on icon at bounding box center [414, 698] width 15 height 15
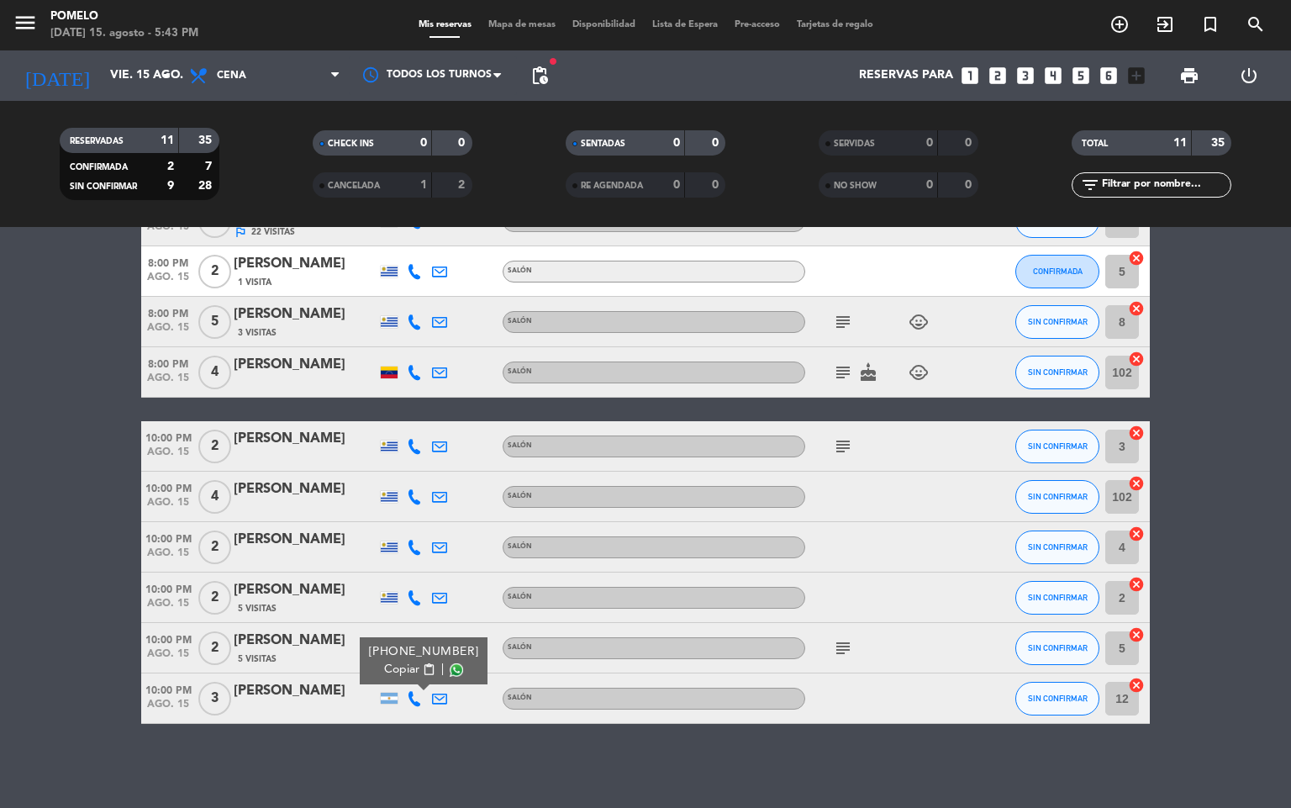
click at [404, 667] on span "Copiar" at bounding box center [401, 670] width 35 height 18
click at [493, 21] on span "Mapa de mesas" at bounding box center [522, 24] width 84 height 9
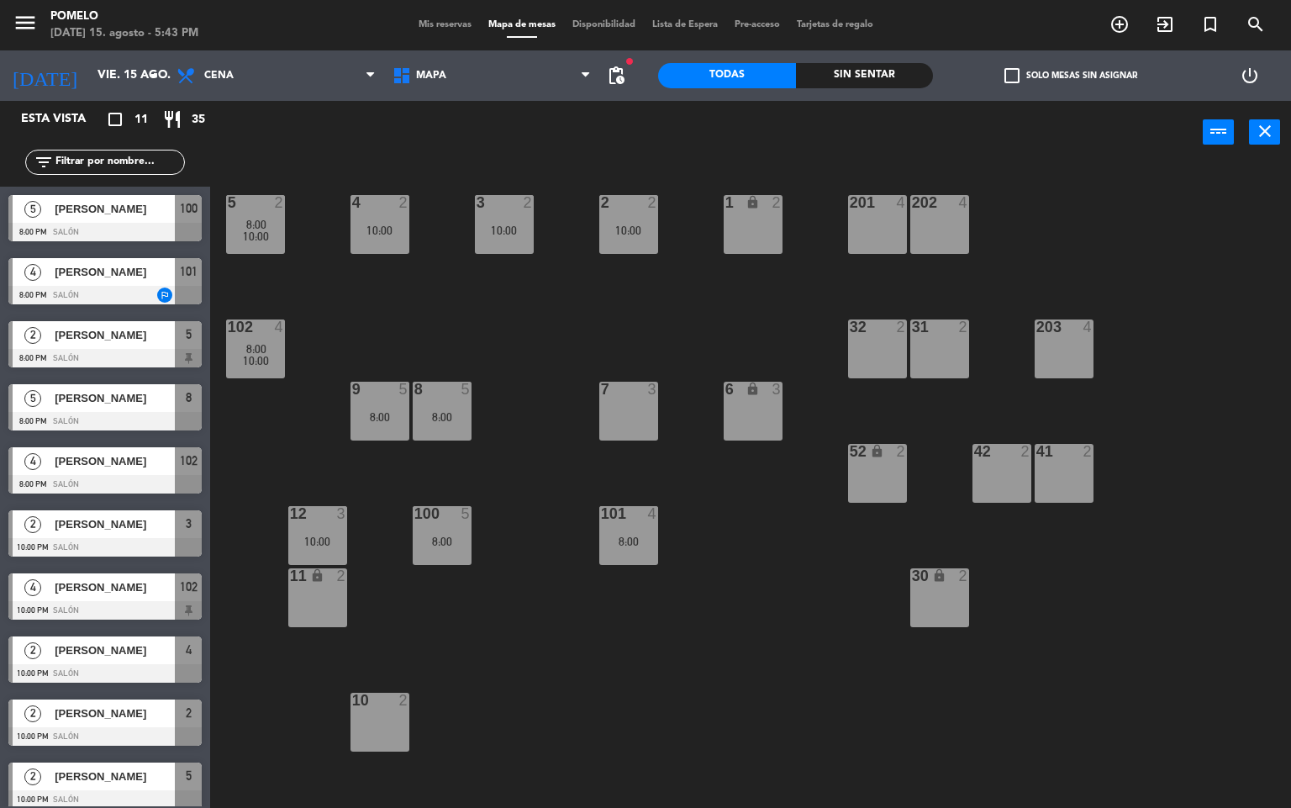
click at [571, 319] on div "4 2 10:00 3 2 10:00 2 2 10:00 1 lock 2 5 2 8:00 10:00 202 4 201 4 102 4 8:00 10…" at bounding box center [757, 487] width 1068 height 644
click at [593, 605] on div "4 2 10:00 3 2 10:00 2 2 10:00 1 lock 2 5 2 8:00 10:00 202 4 201 4 102 4 8:00 10…" at bounding box center [757, 487] width 1068 height 644
click at [578, 600] on div "4 2 10:00 3 2 10:00 2 2 10:00 1 lock 2 5 2 8:00 10:00 202 4 201 4 102 4 8:00 10…" at bounding box center [757, 487] width 1068 height 644
click at [431, 15] on div "menu Pomelo [DATE] 15. agosto - 5:43 PM Mis reservas Mapa de mesas Disponibilid…" at bounding box center [645, 25] width 1291 height 50
click at [431, 18] on div "Mis reservas Mapa de mesas Disponibilidad Lista de Espera Pre-acceso Tarjetas d…" at bounding box center [646, 25] width 472 height 15
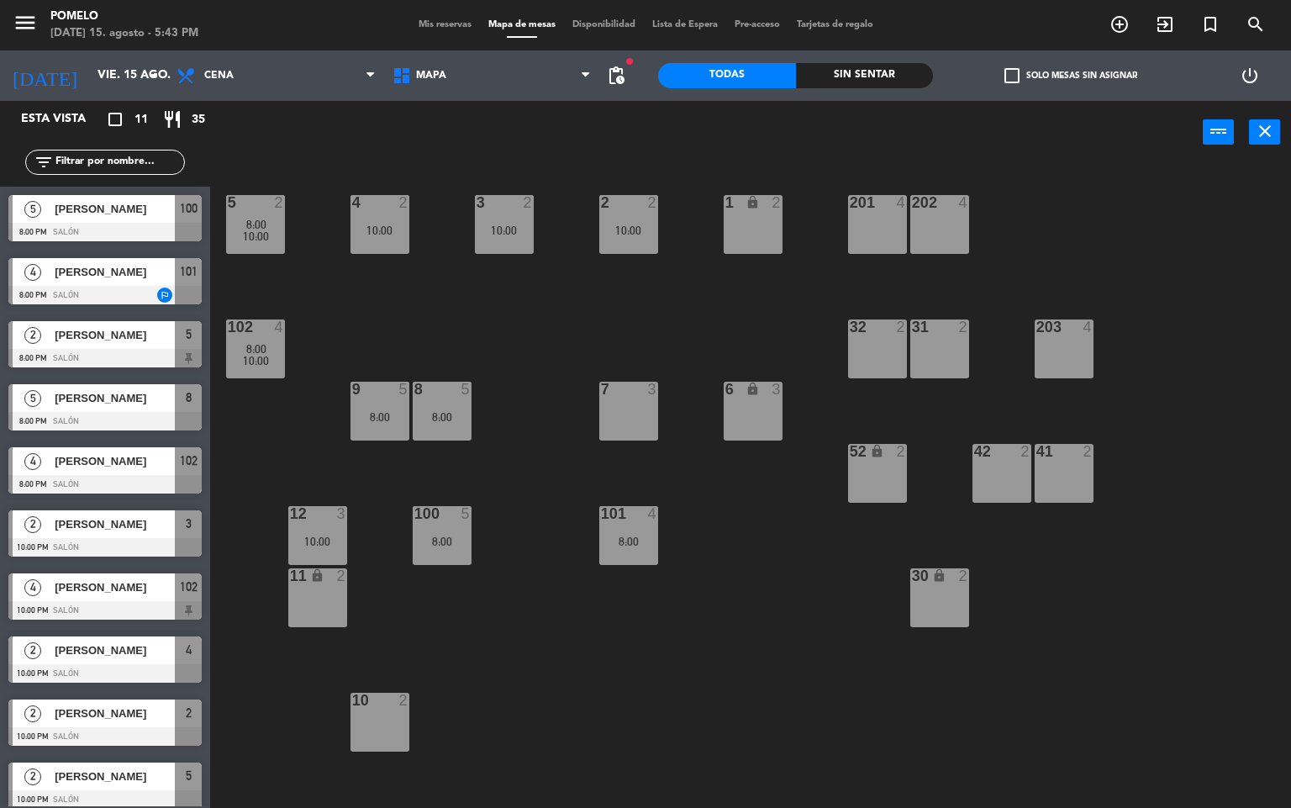
click at [429, 20] on span "Mis reservas" at bounding box center [445, 24] width 70 height 9
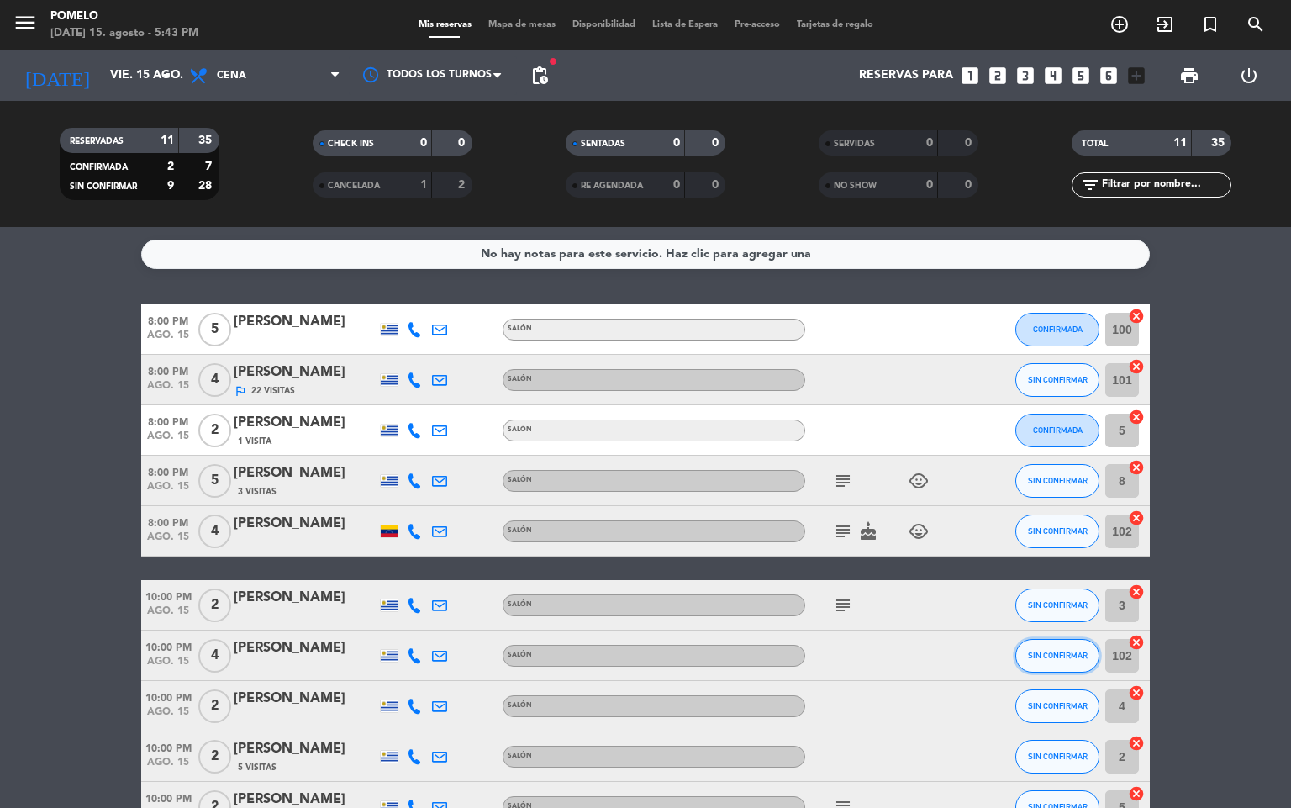
click at [1034, 648] on button "SIN CONFIRMAR" at bounding box center [1057, 656] width 84 height 34
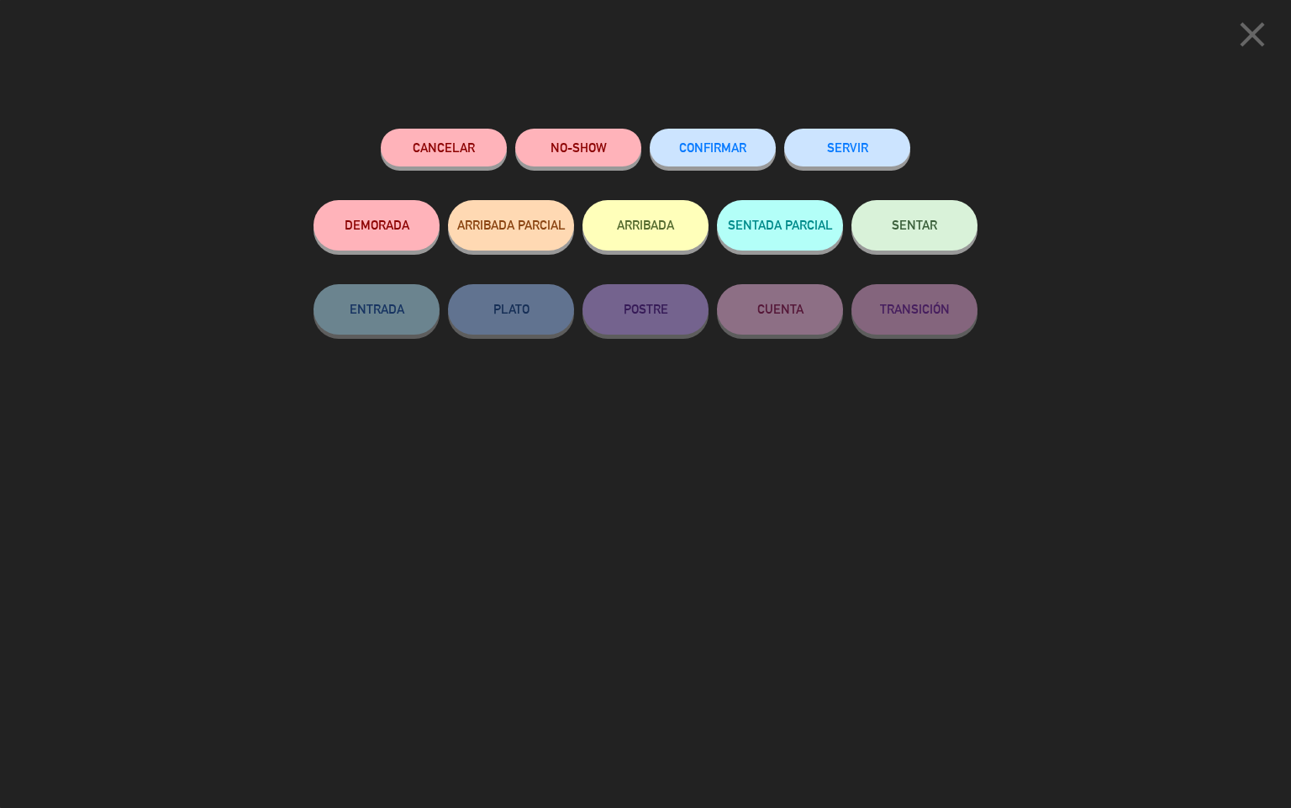
click at [722, 142] on span "CONFIRMAR" at bounding box center [712, 147] width 67 height 14
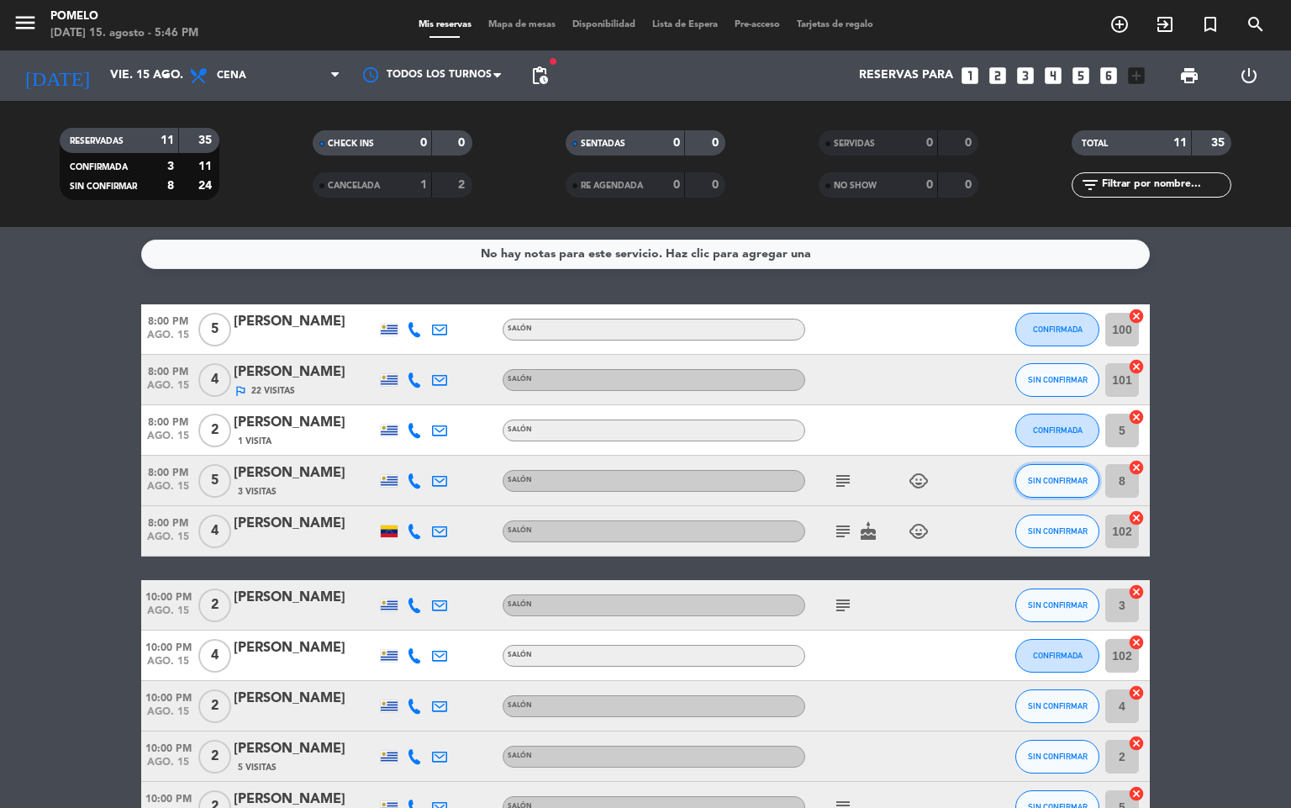
click at [1050, 480] on span "SIN CONFIRMAR" at bounding box center [1058, 480] width 60 height 9
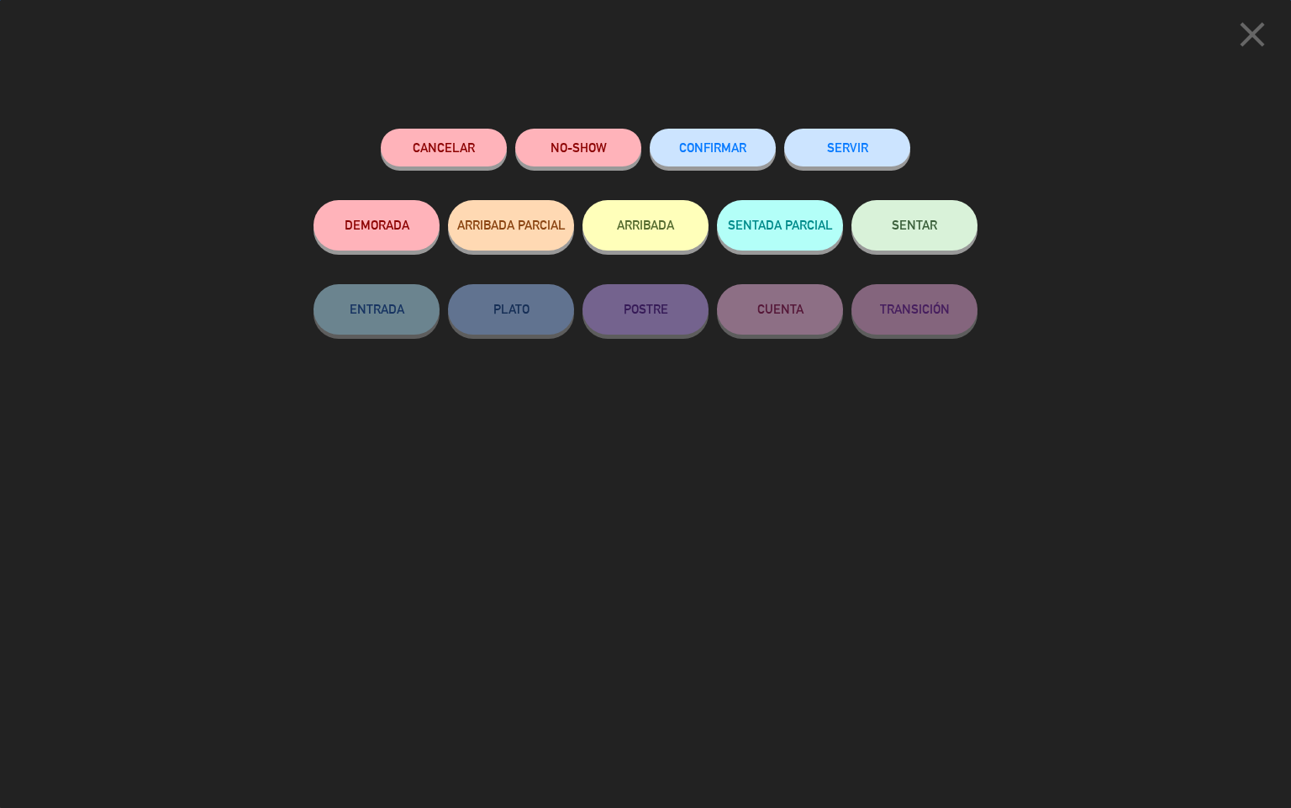
click at [686, 142] on span "CONFIRMAR" at bounding box center [712, 147] width 67 height 14
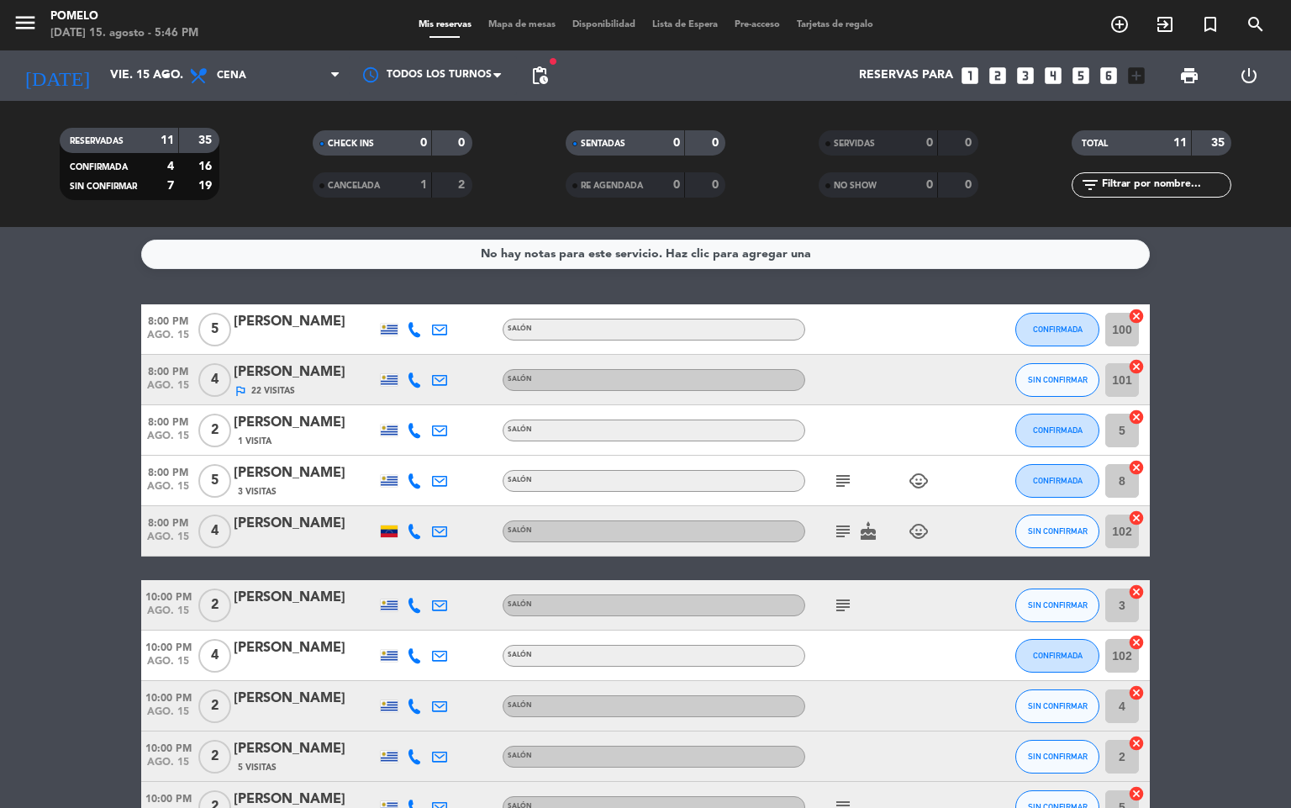
scroll to position [159, 0]
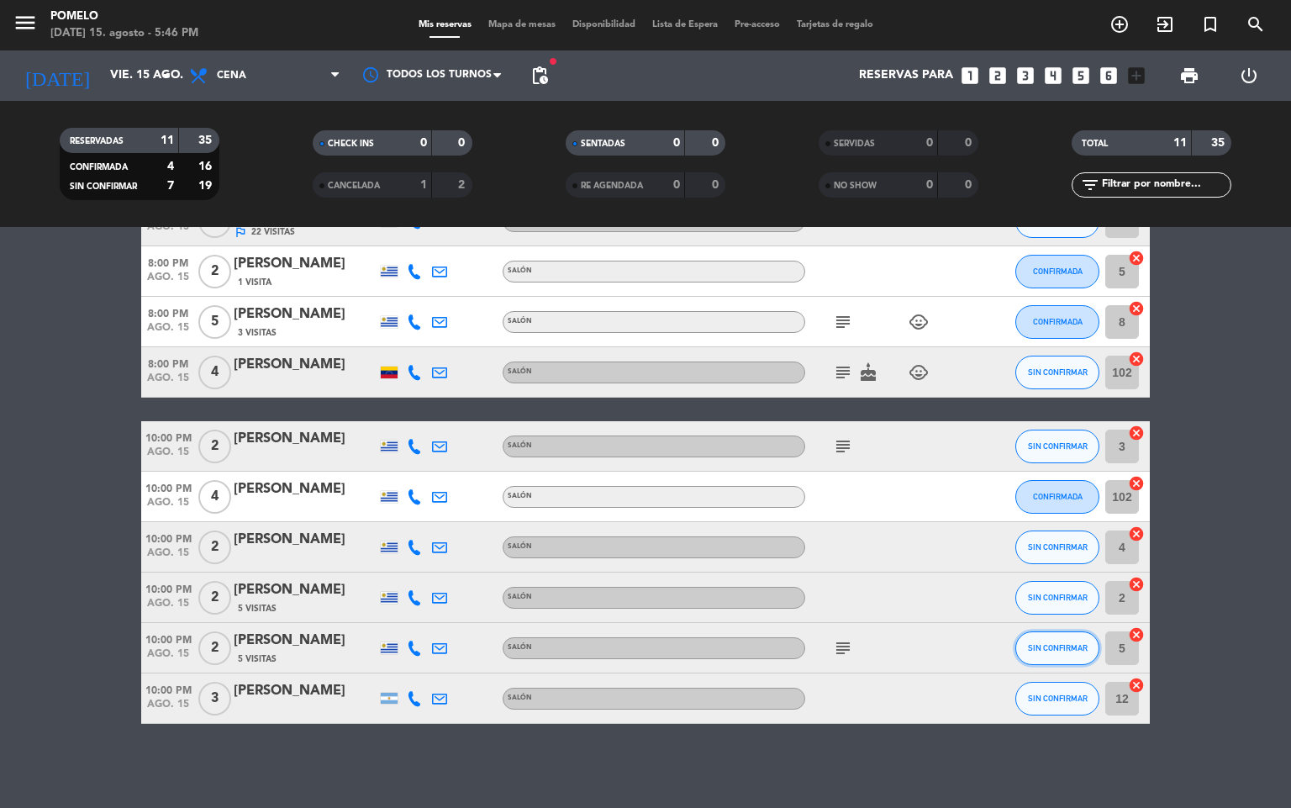
click at [1044, 646] on span "SIN CONFIRMAR" at bounding box center [1058, 647] width 60 height 9
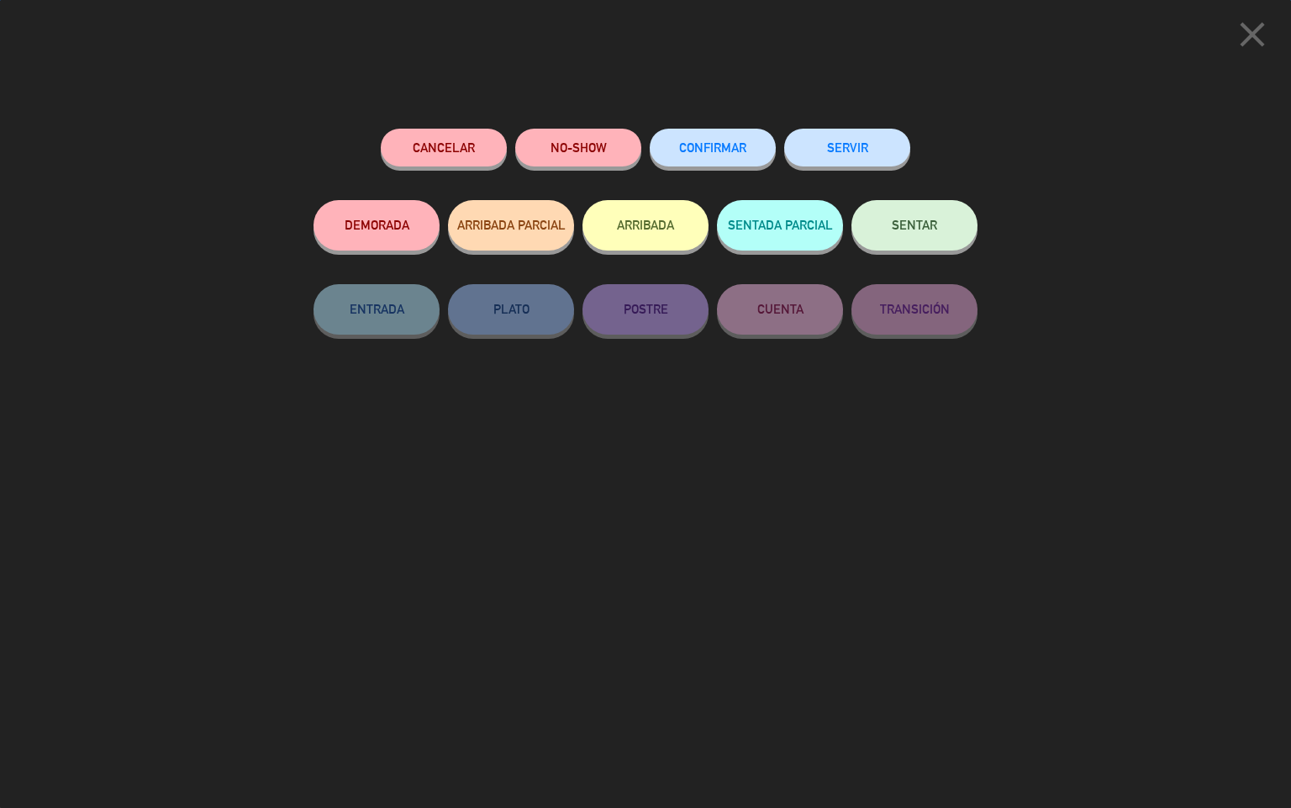
click at [736, 147] on span "CONFIRMAR" at bounding box center [712, 147] width 67 height 14
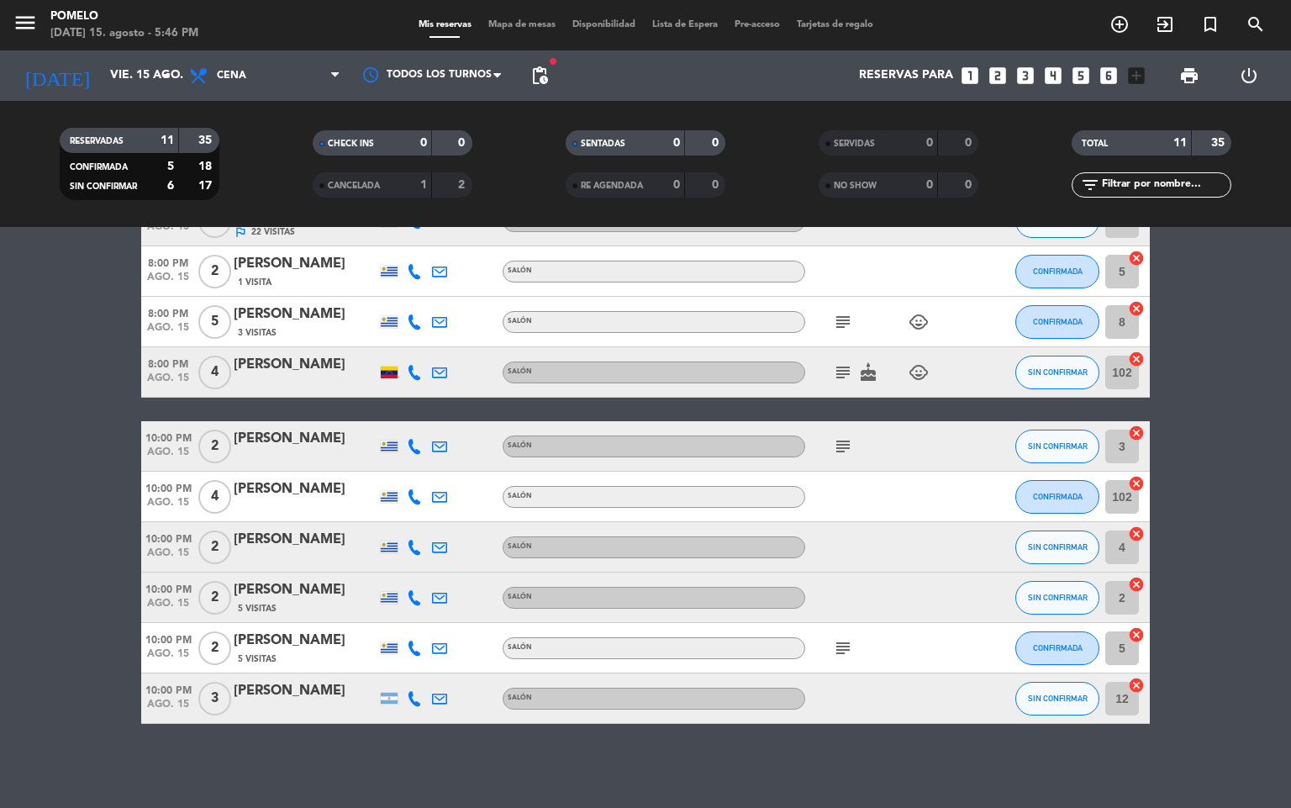
scroll to position [0, 0]
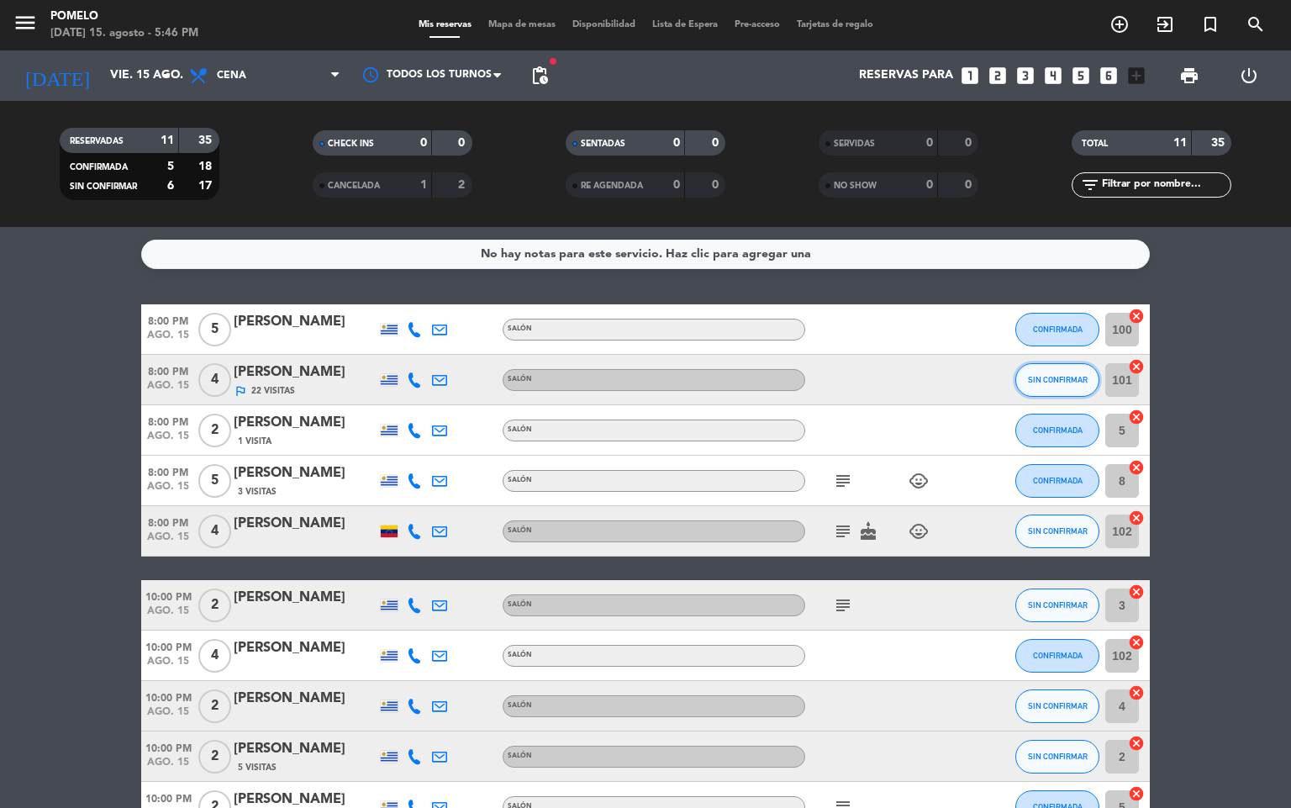
click at [1057, 382] on span "SIN CONFIRMAR" at bounding box center [1058, 379] width 60 height 9
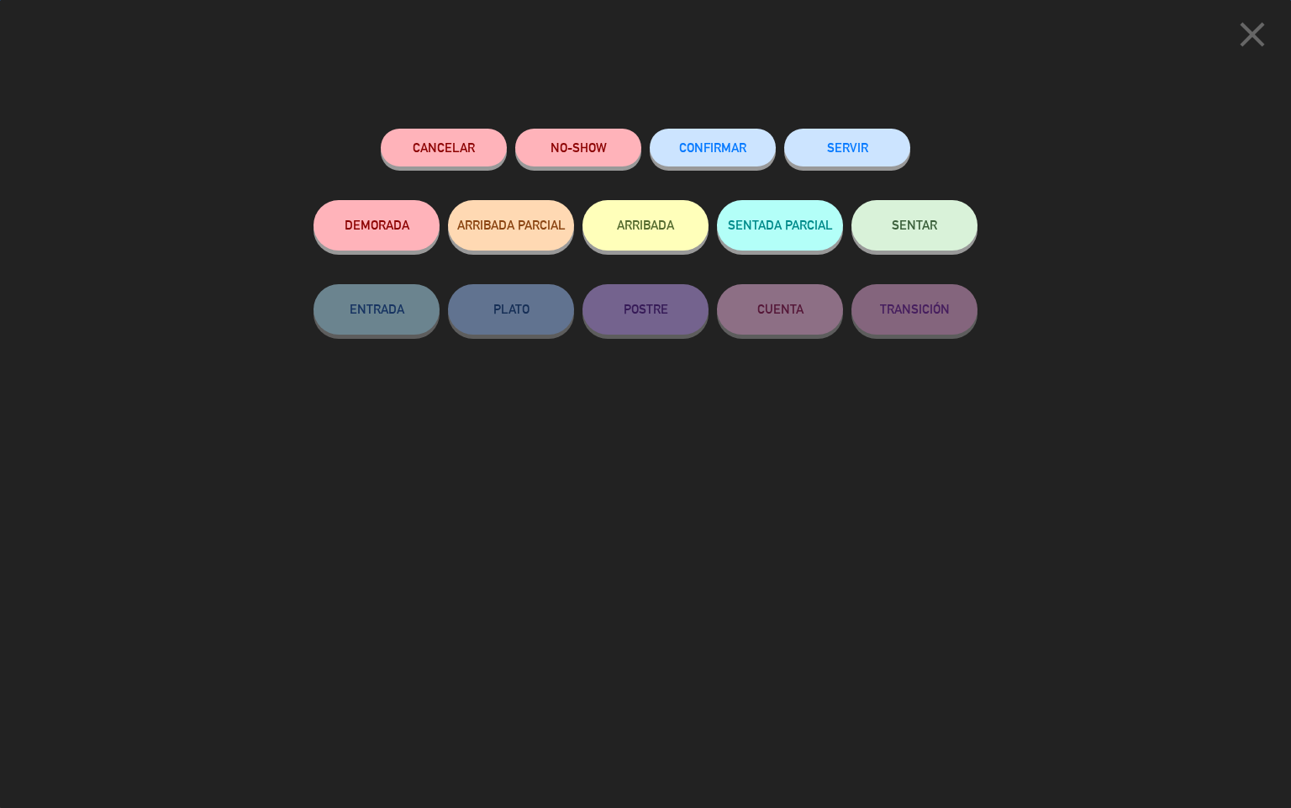
click at [681, 139] on button "CONFIRMAR" at bounding box center [713, 148] width 126 height 38
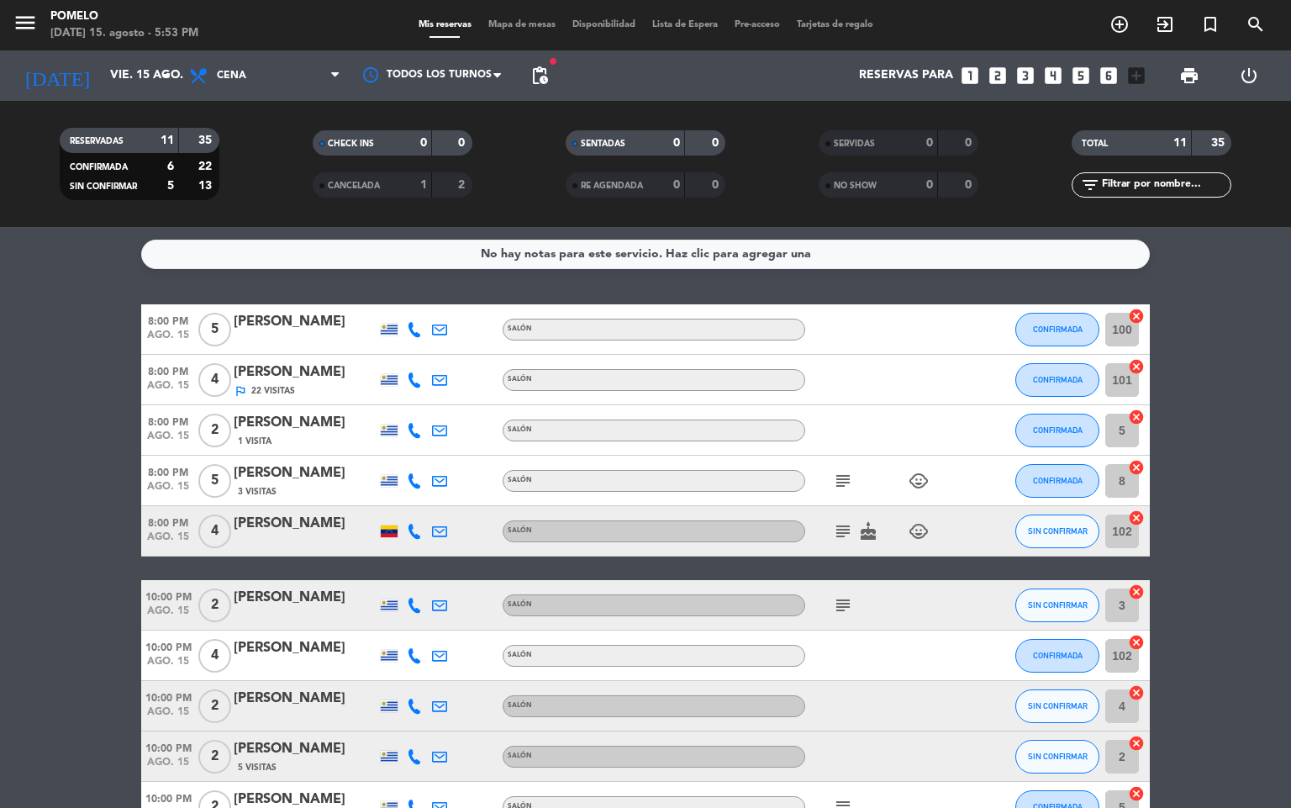
click at [514, 25] on span "Mapa de mesas" at bounding box center [522, 24] width 84 height 9
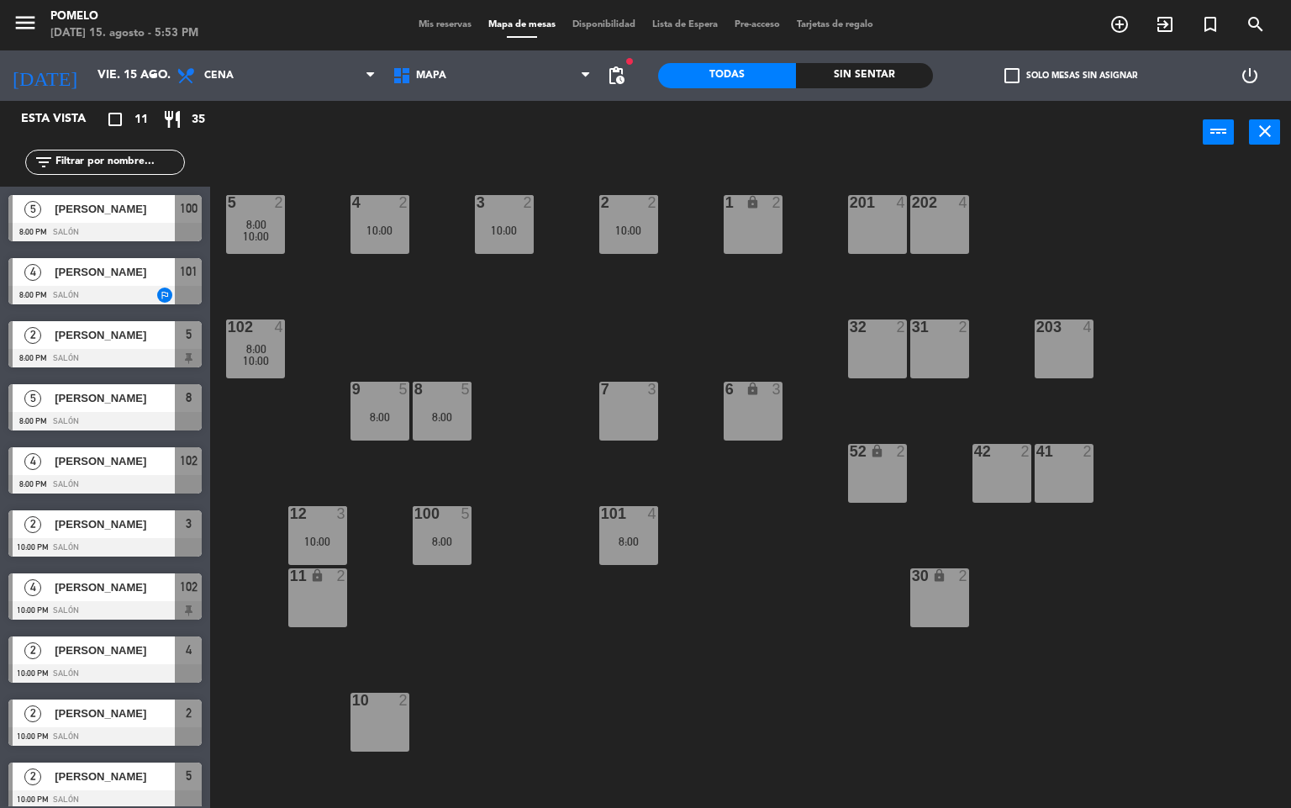
click at [432, 23] on span "Mis reservas" at bounding box center [445, 24] width 70 height 9
